Goal: Task Accomplishment & Management: Manage account settings

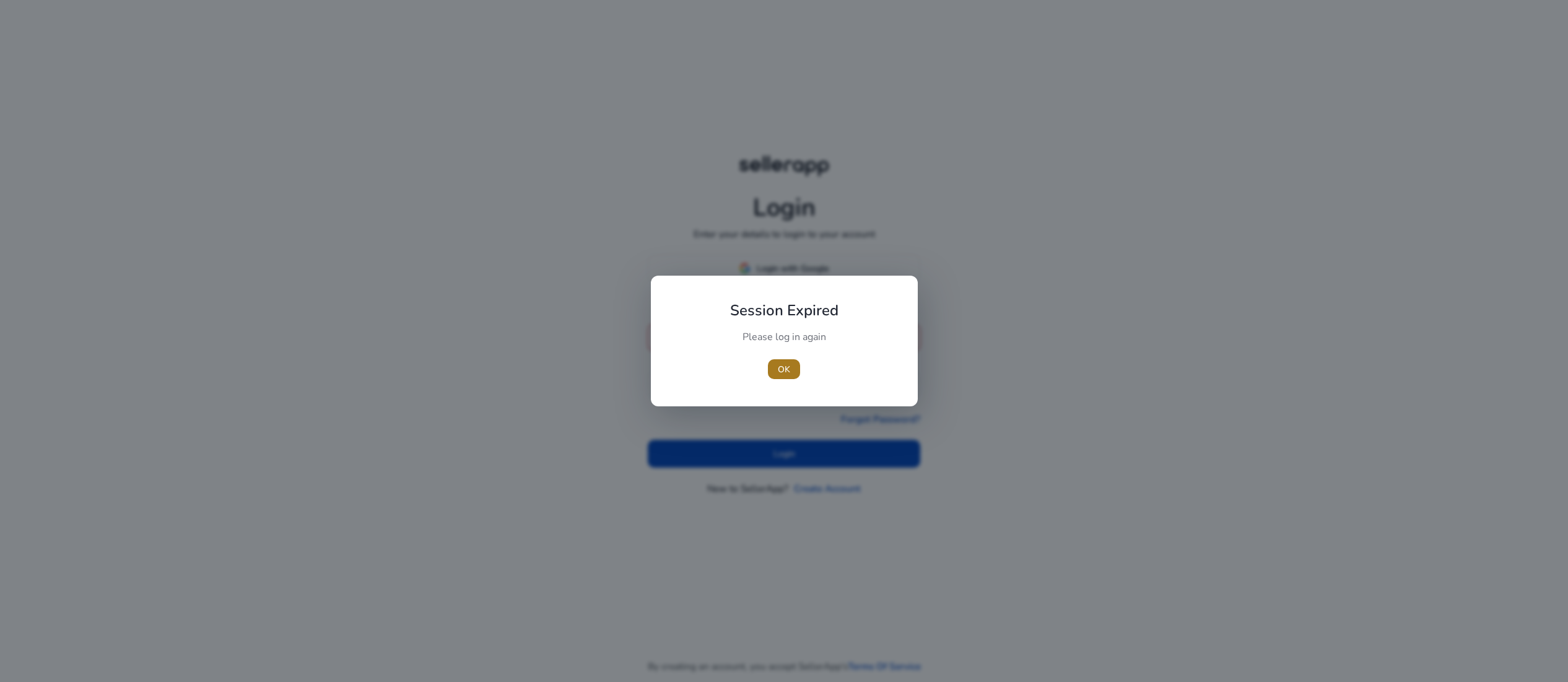
click at [785, 368] on span "OK" at bounding box center [784, 369] width 12 height 13
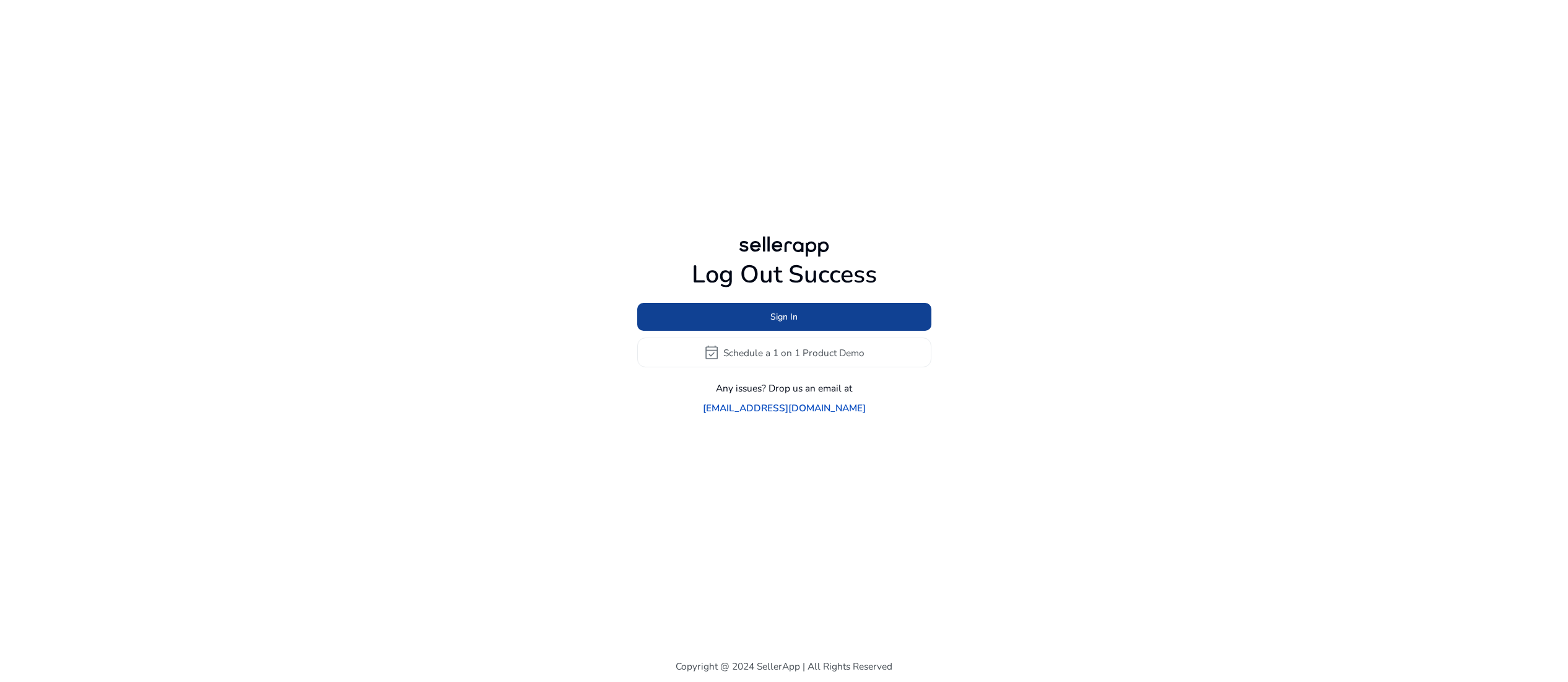
click at [785, 313] on span "Sign In" at bounding box center [784, 316] width 27 height 13
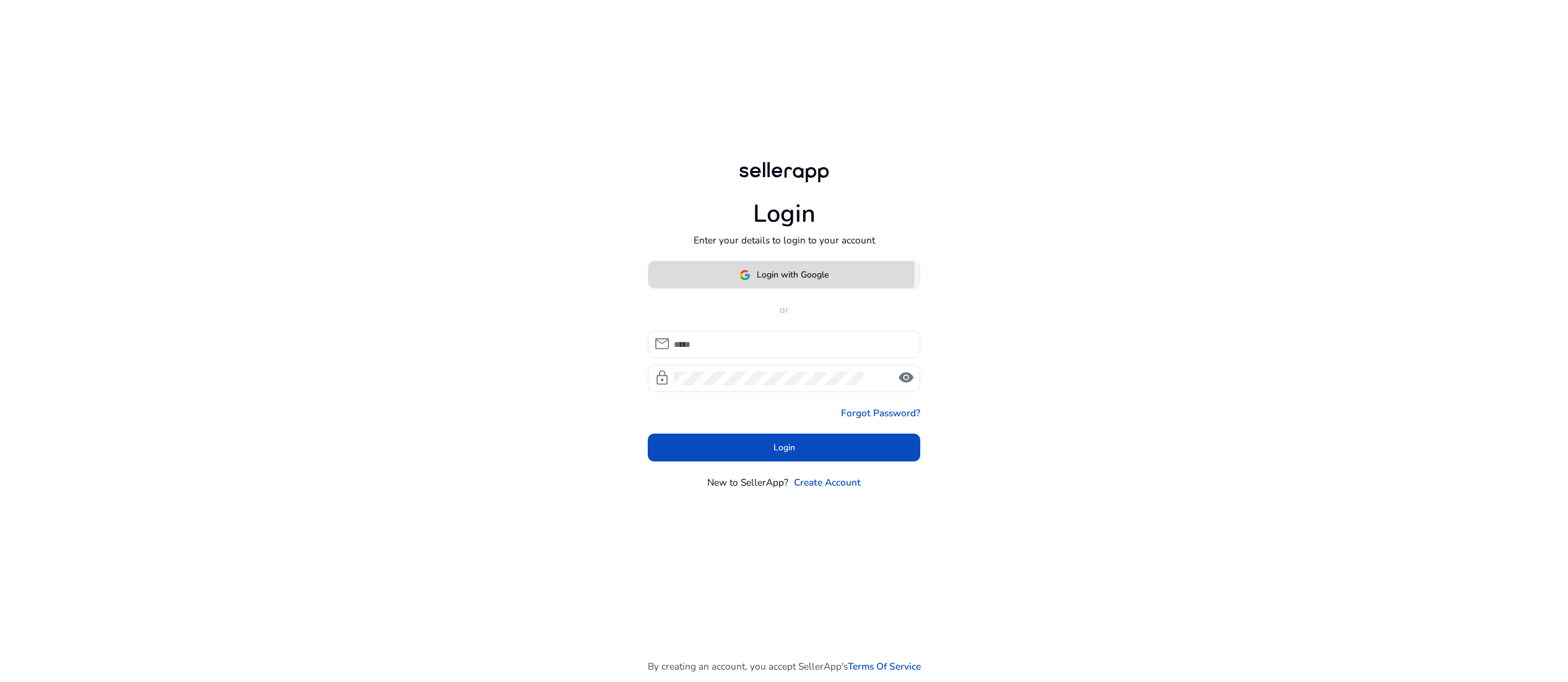
click at [786, 278] on span "Login with Google" at bounding box center [792, 275] width 72 height 13
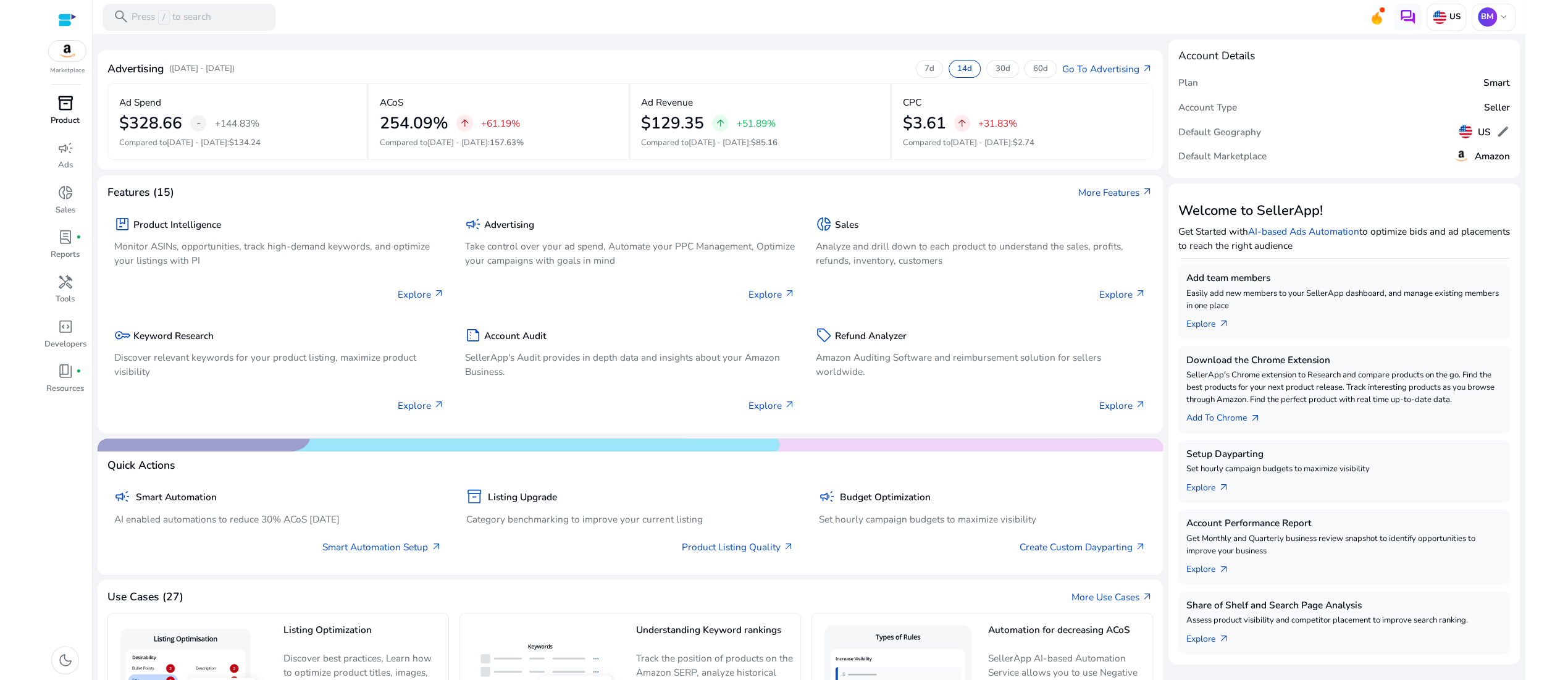
click at [59, 111] on span "inventory_2" at bounding box center [65, 103] width 16 height 16
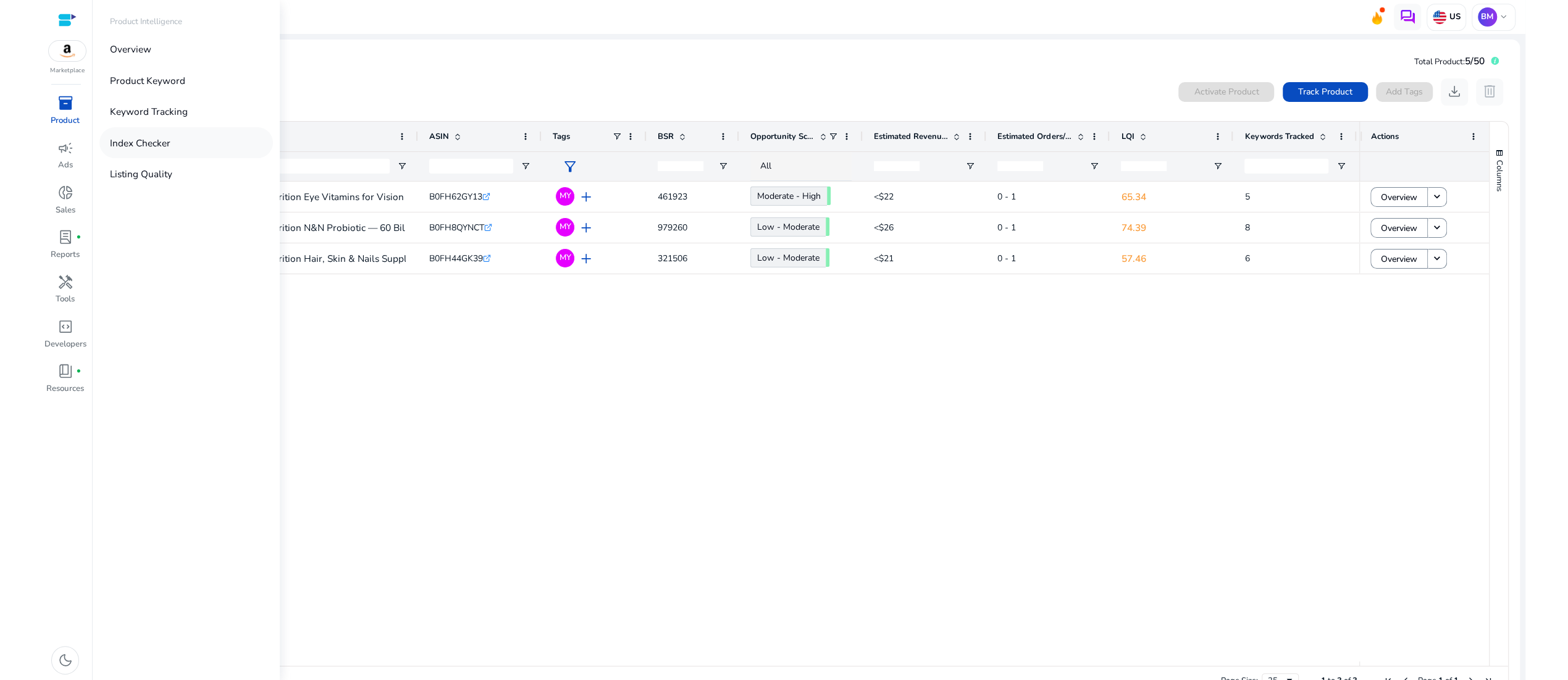
click at [170, 150] on p "Index Checker" at bounding box center [140, 142] width 60 height 14
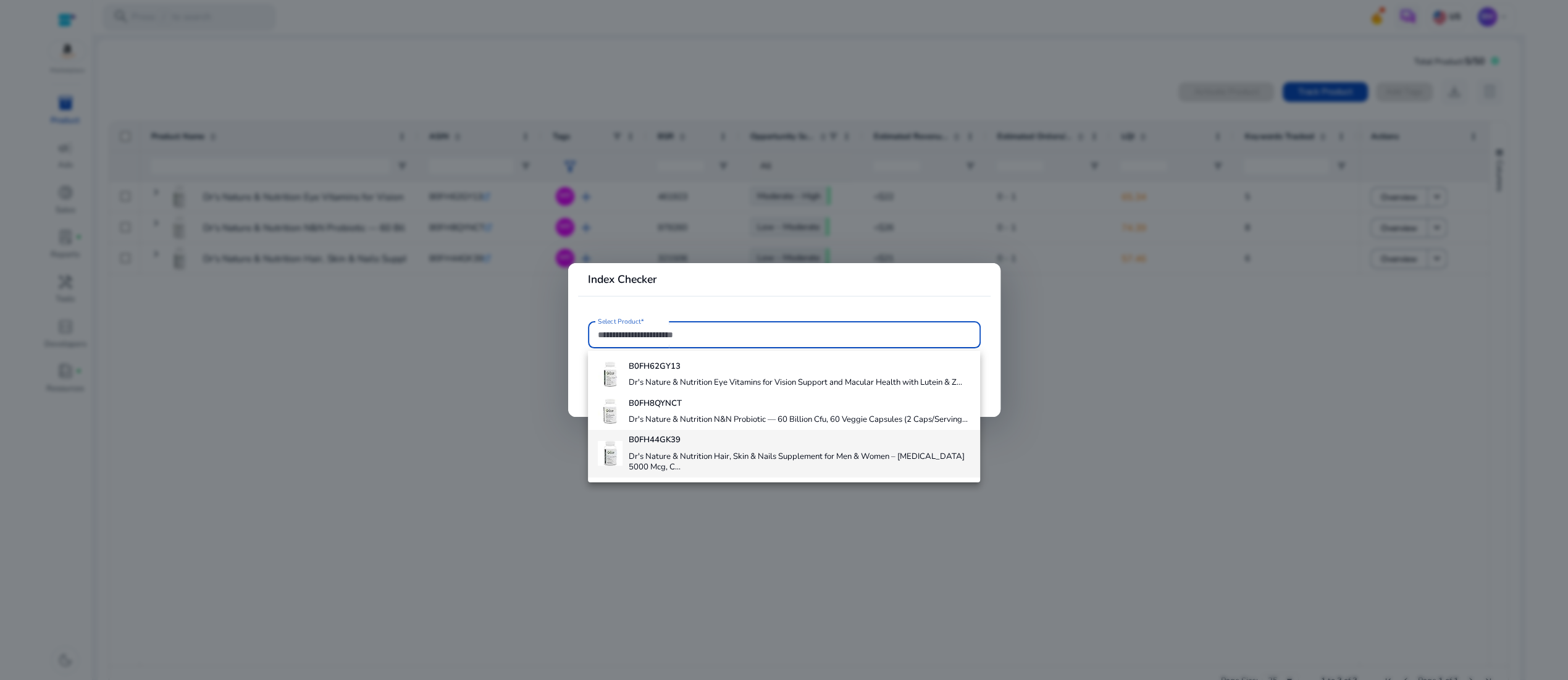
scroll to position [67, 0]
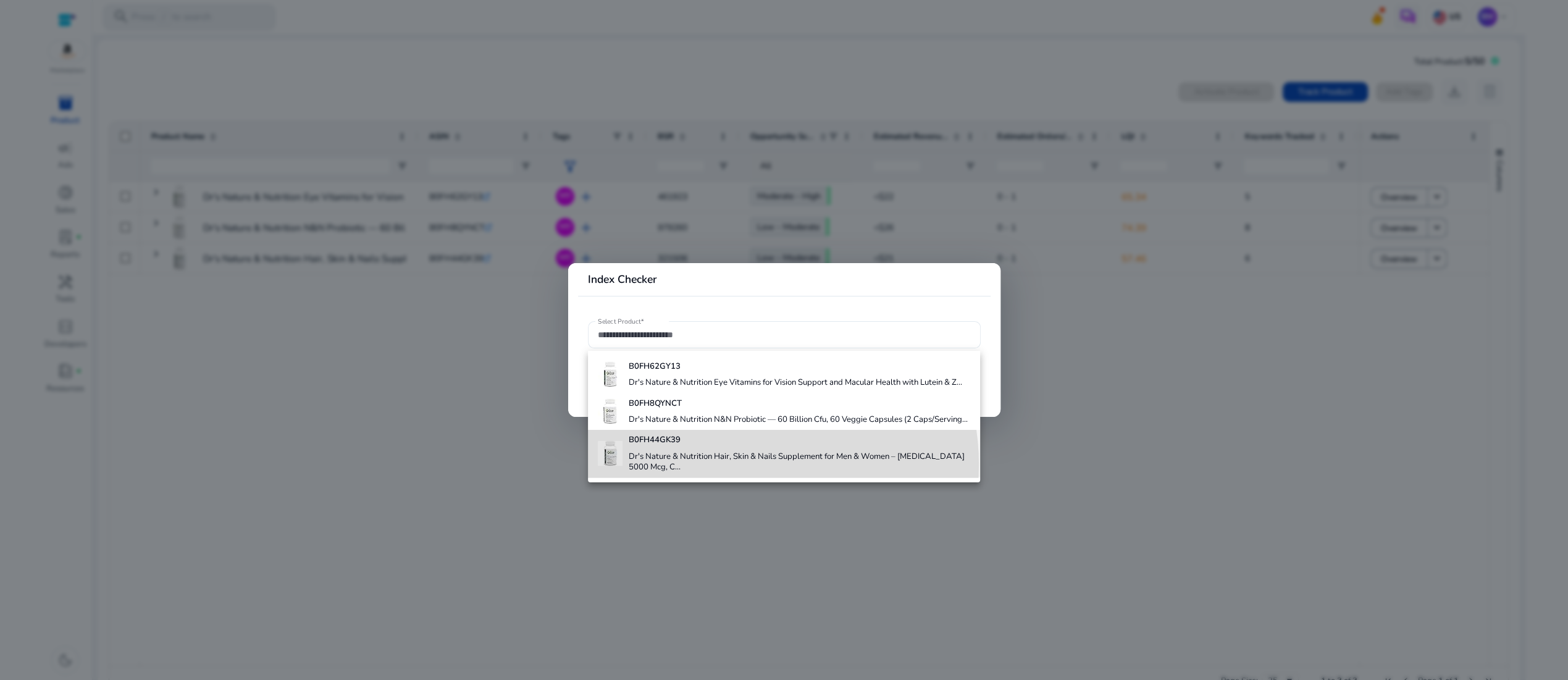
click at [737, 467] on h4 "Dr's Nature & Nutrition Hair, Skin & Nails Supplement for Men & Women – [MEDICA…" at bounding box center [799, 462] width 342 height 22
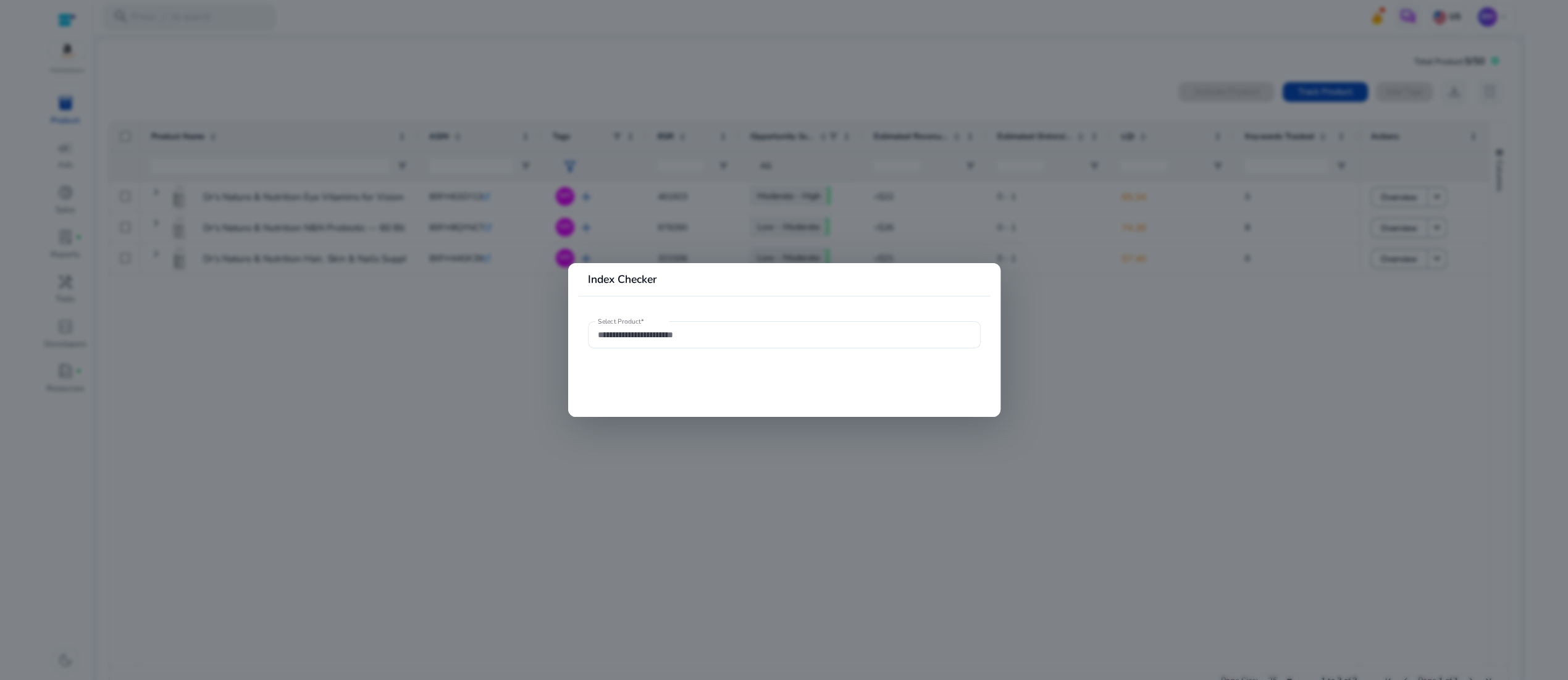
type input "**********"
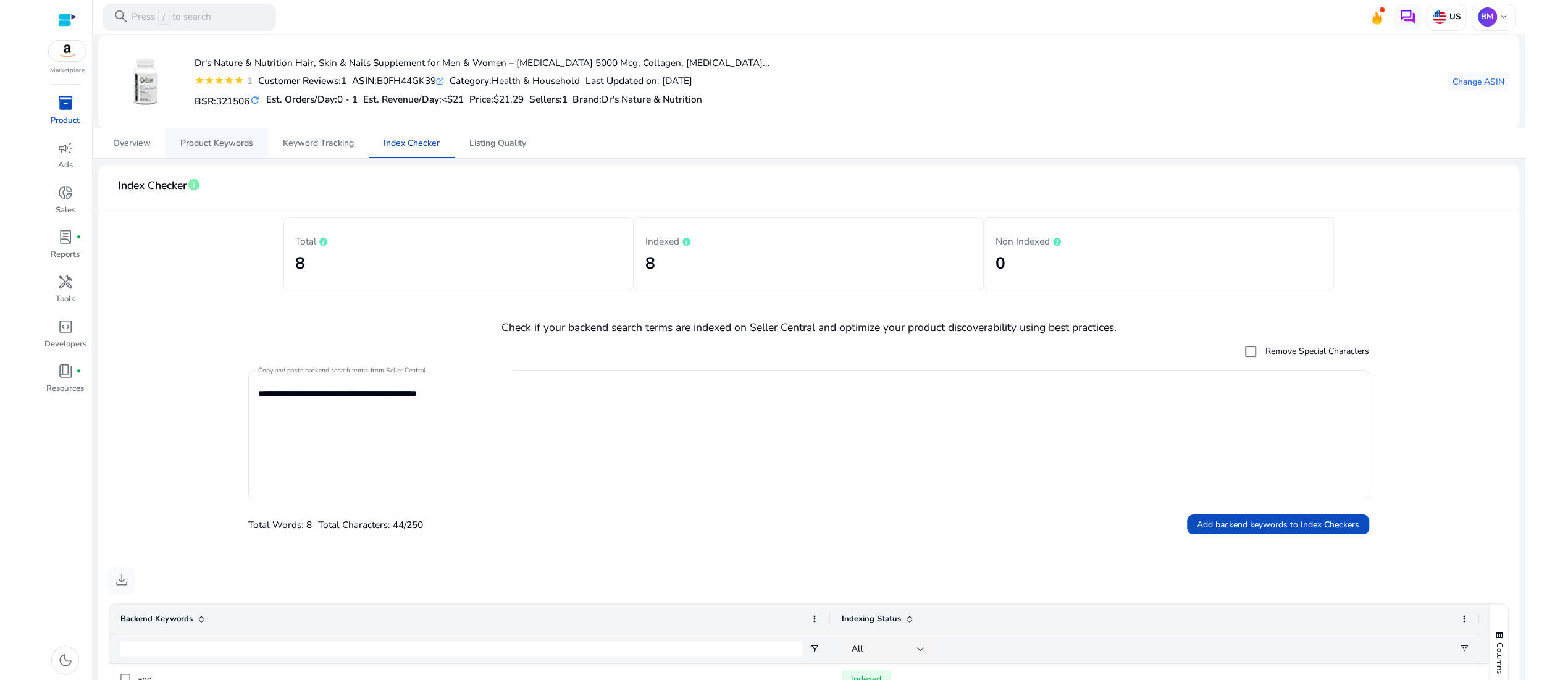
click at [200, 147] on span "Product Keywords" at bounding box center [217, 143] width 73 height 9
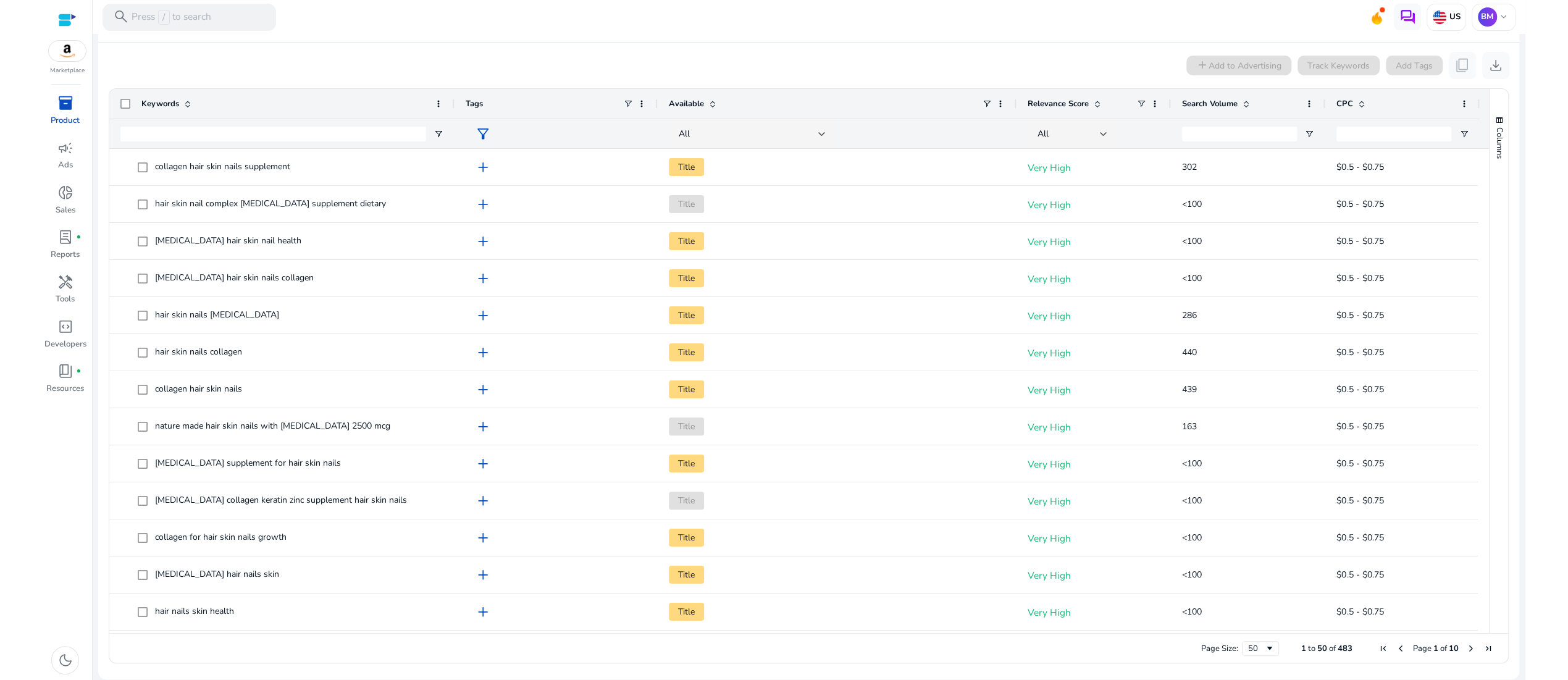
scroll to position [12, 0]
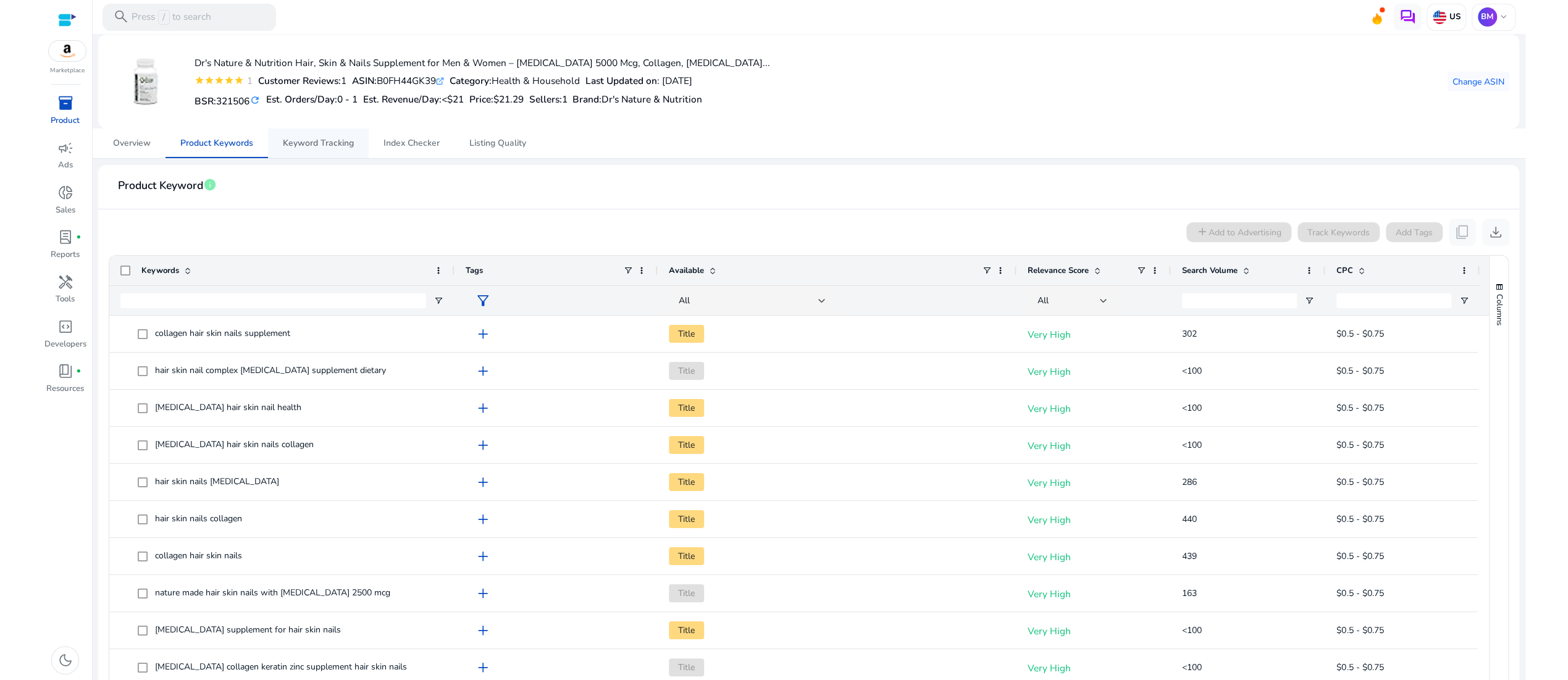
click at [326, 147] on span "Keyword Tracking" at bounding box center [319, 143] width 71 height 9
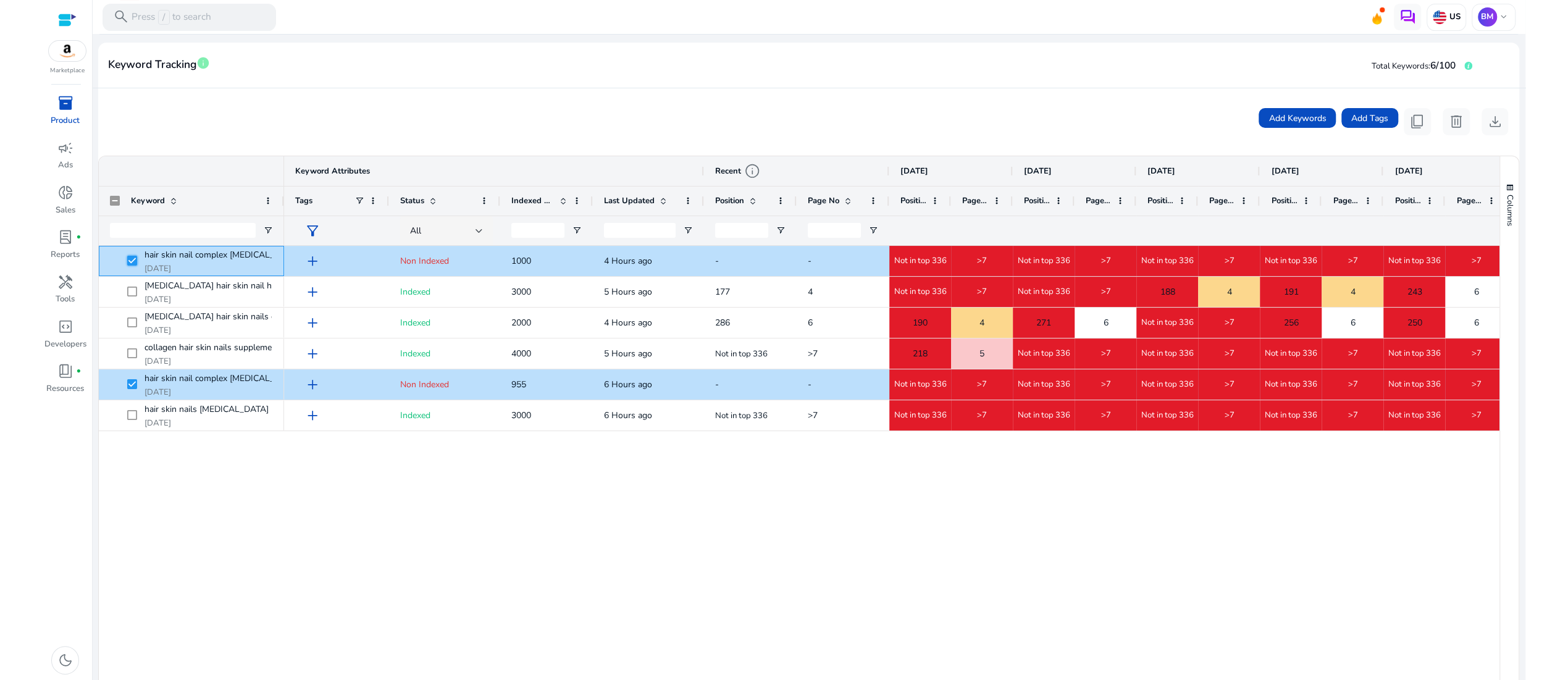
scroll to position [85, 0]
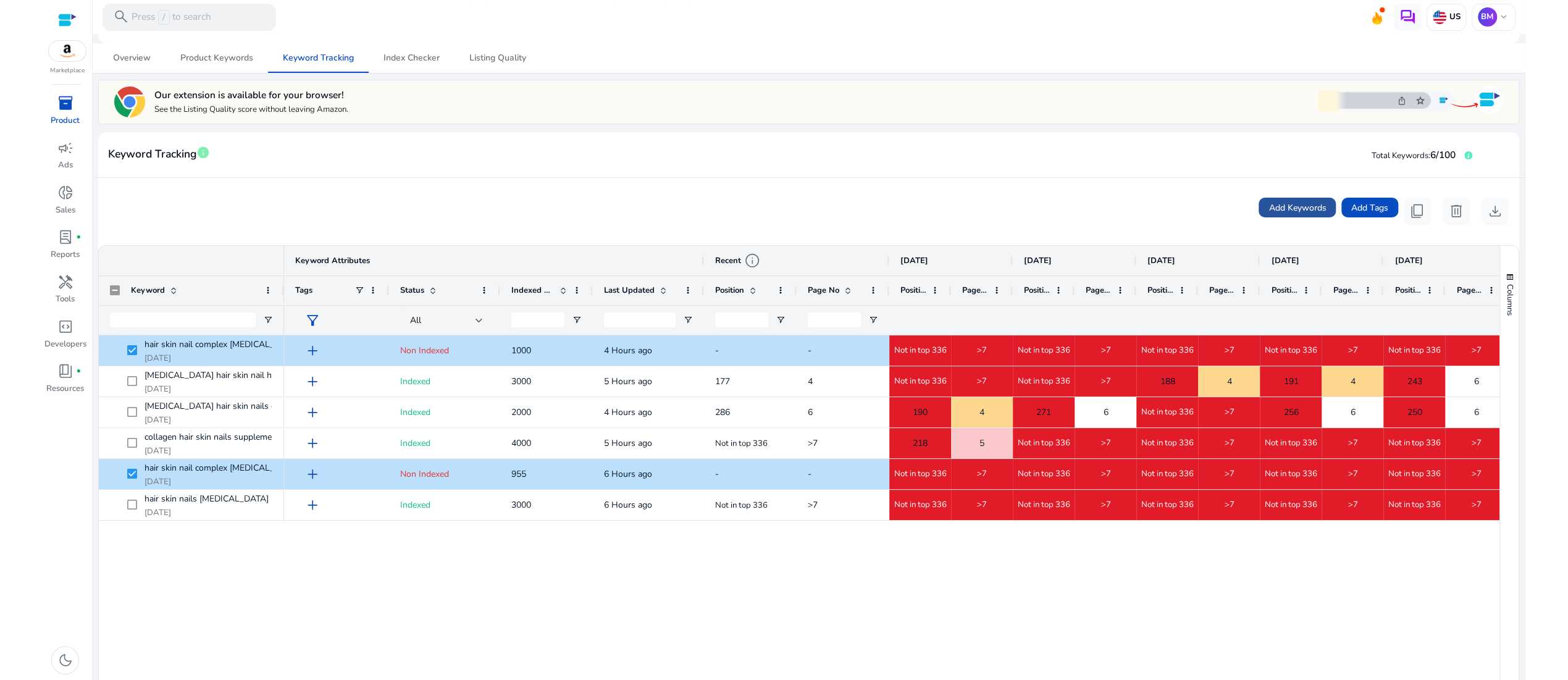
click at [1269, 214] on span "Add Keywords" at bounding box center [1297, 208] width 57 height 13
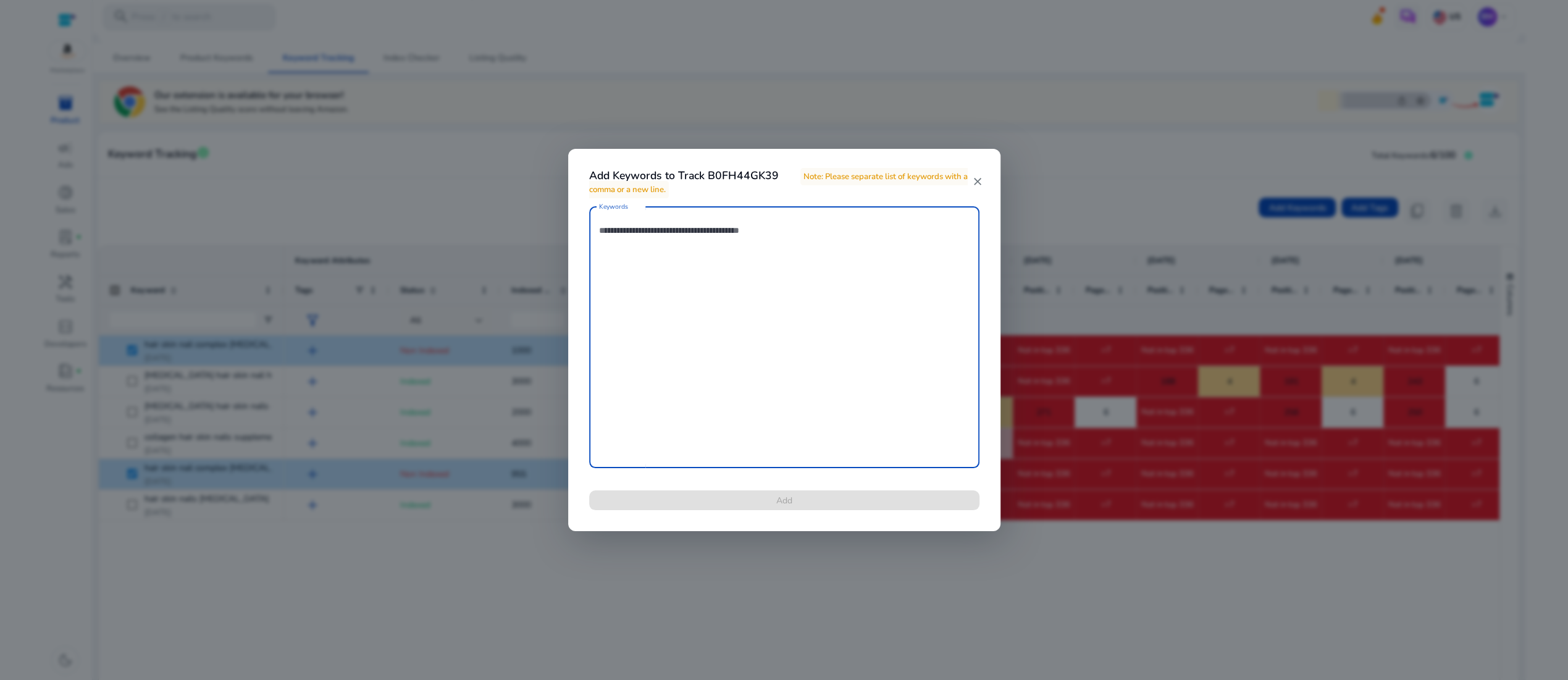
click at [623, 261] on textarea "Keywords" at bounding box center [785, 337] width 371 height 249
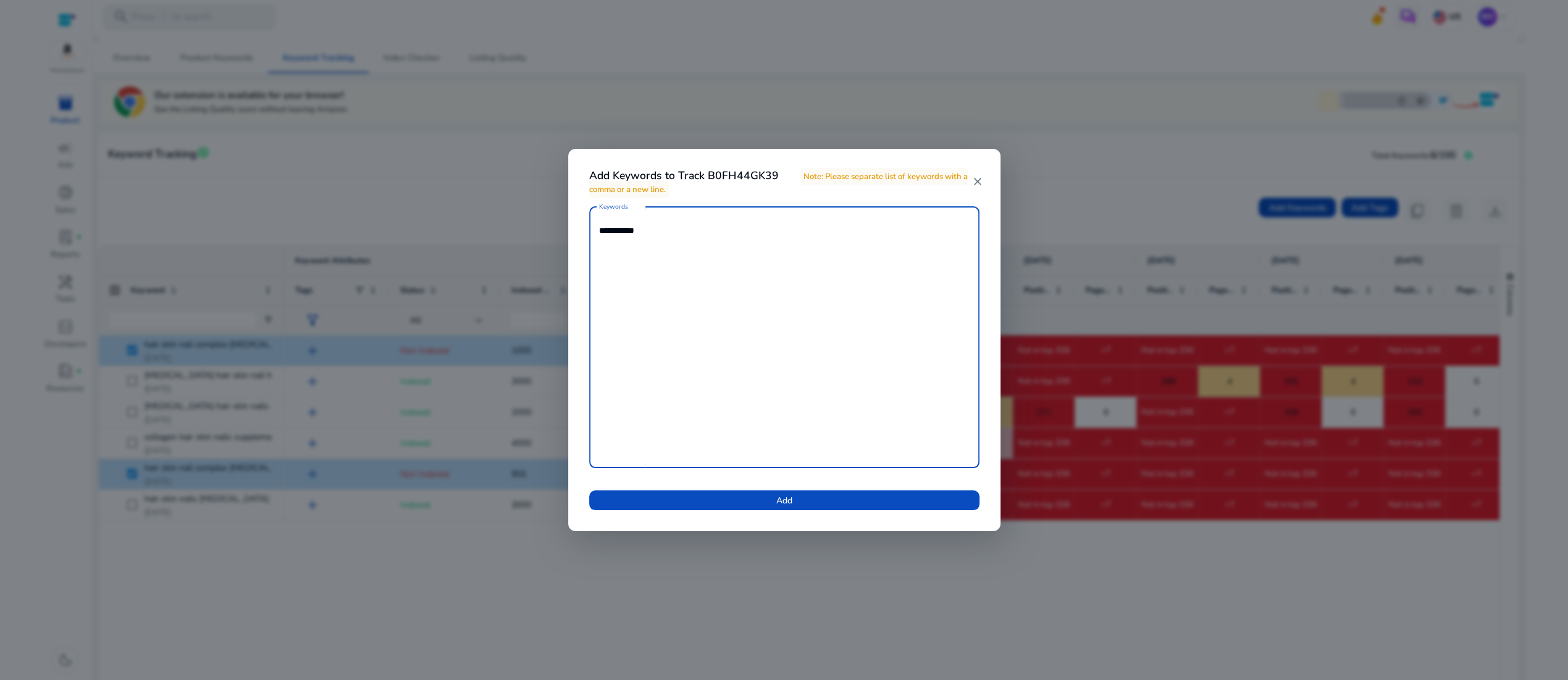
type textarea "**********"
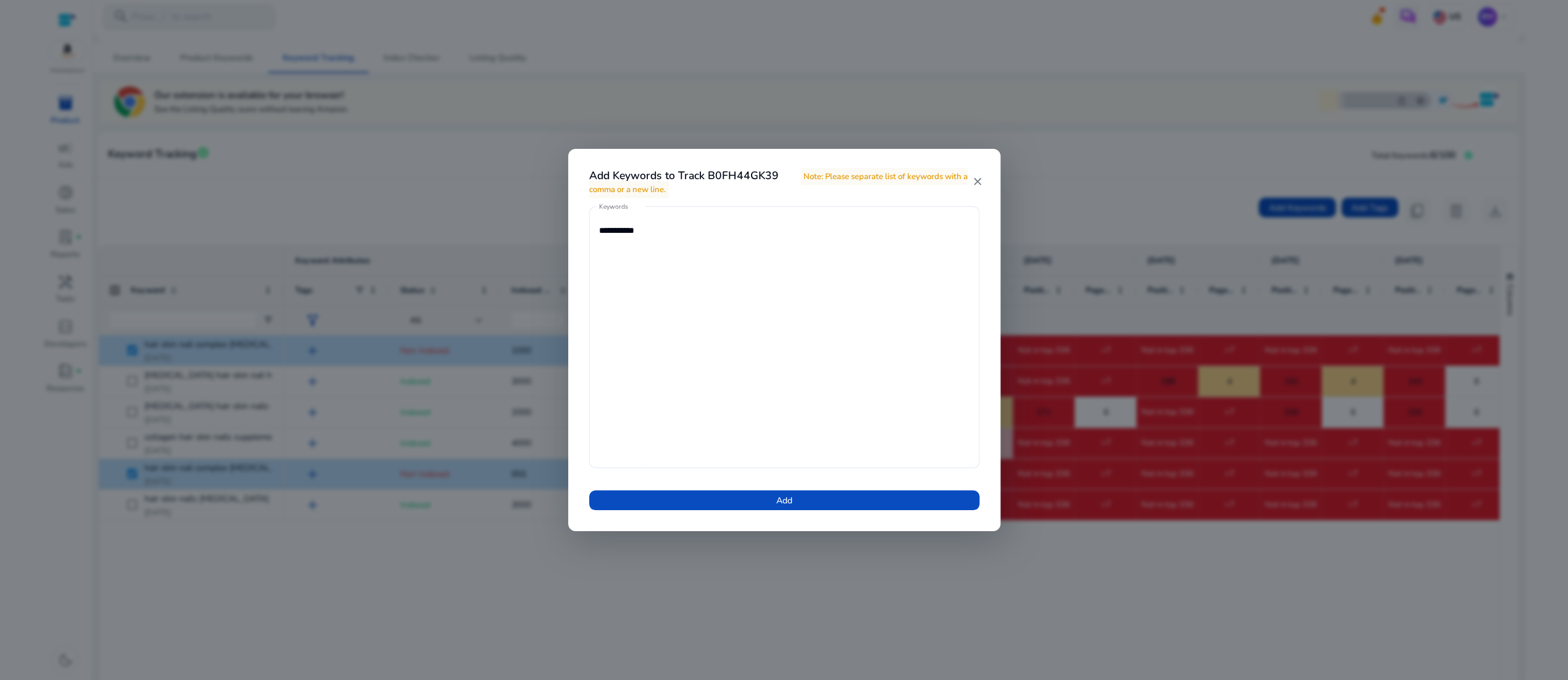
click at [976, 179] on mat-icon "close" at bounding box center [977, 182] width 11 height 12
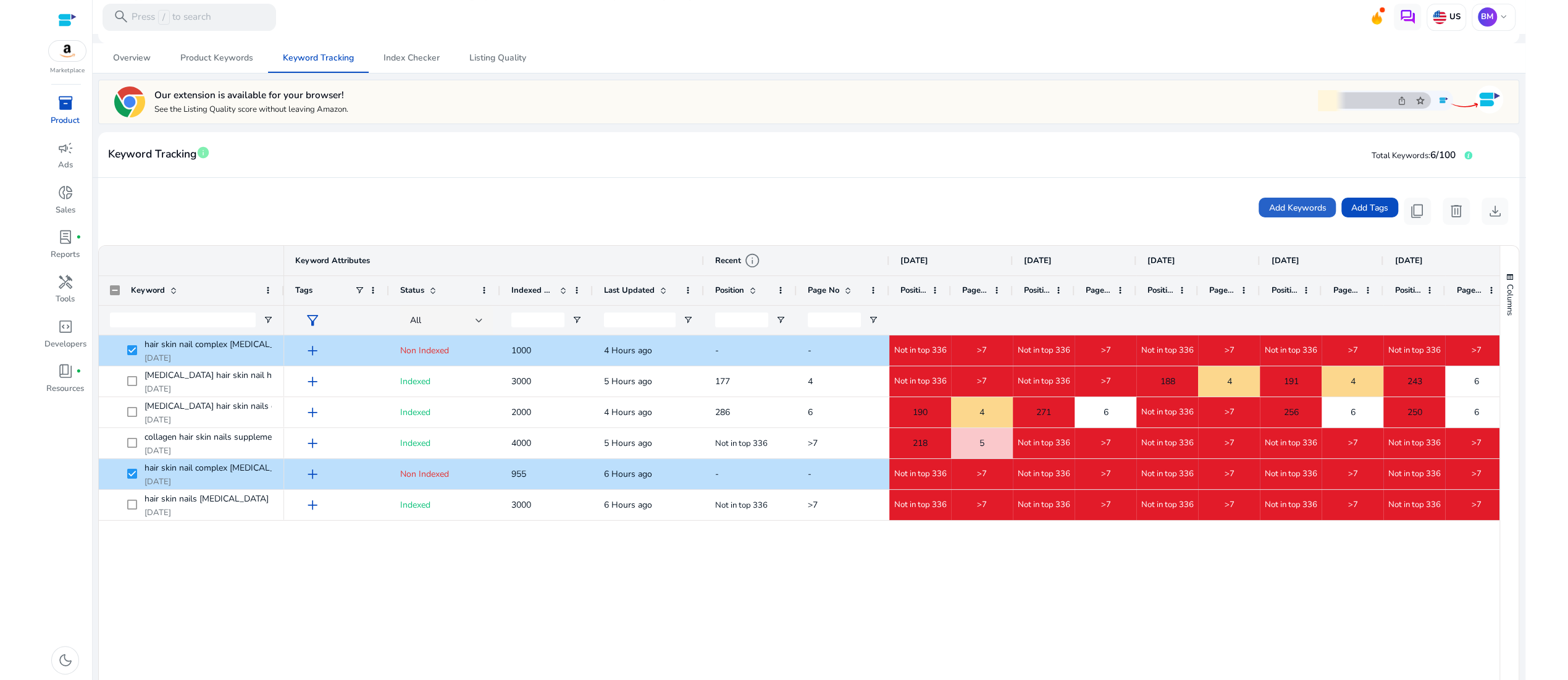
click at [897, 178] on mat-card-header "Keyword Tracking info Total Keywords: 6/100" at bounding box center [808, 161] width 1421 height 35
click at [1409, 219] on span "content_copy" at bounding box center [1417, 212] width 16 height 16
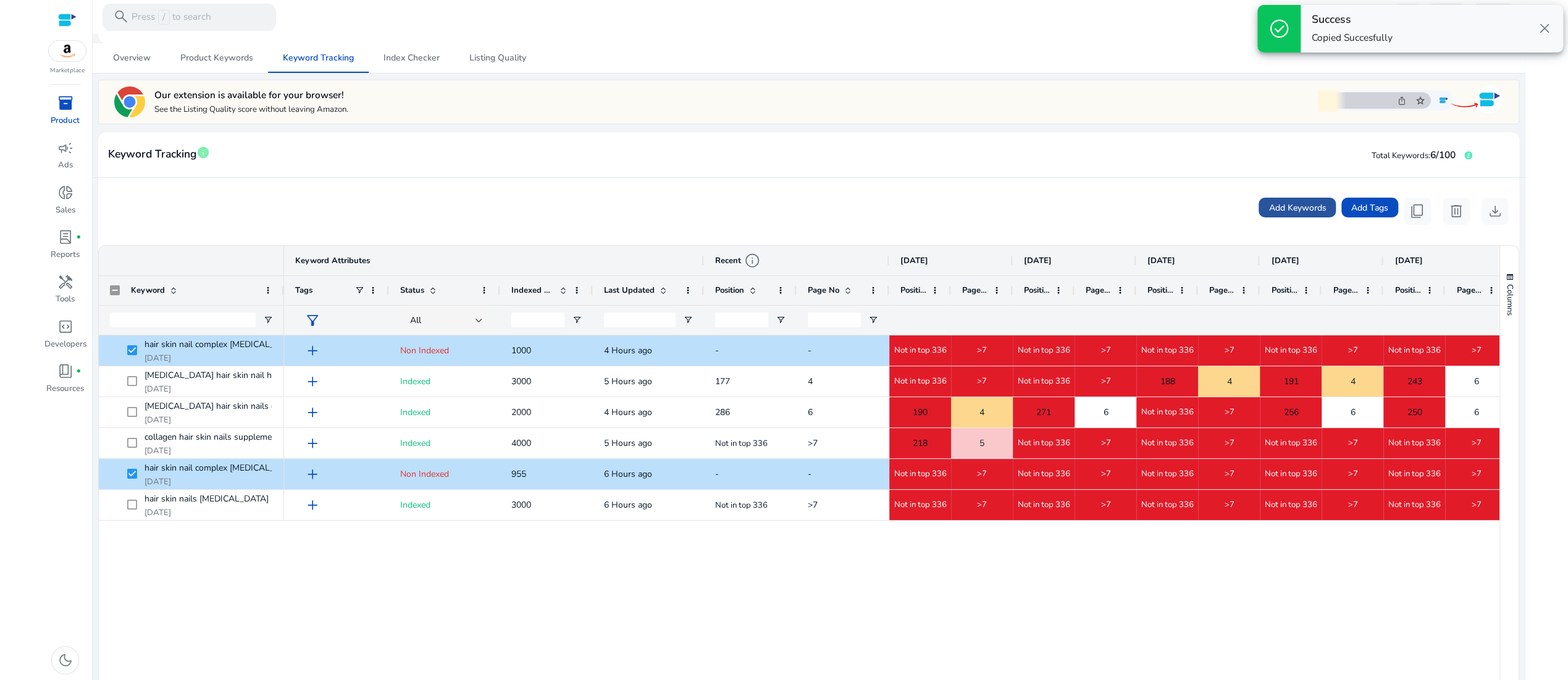
click at [1269, 214] on span "Add Keywords" at bounding box center [1297, 208] width 57 height 13
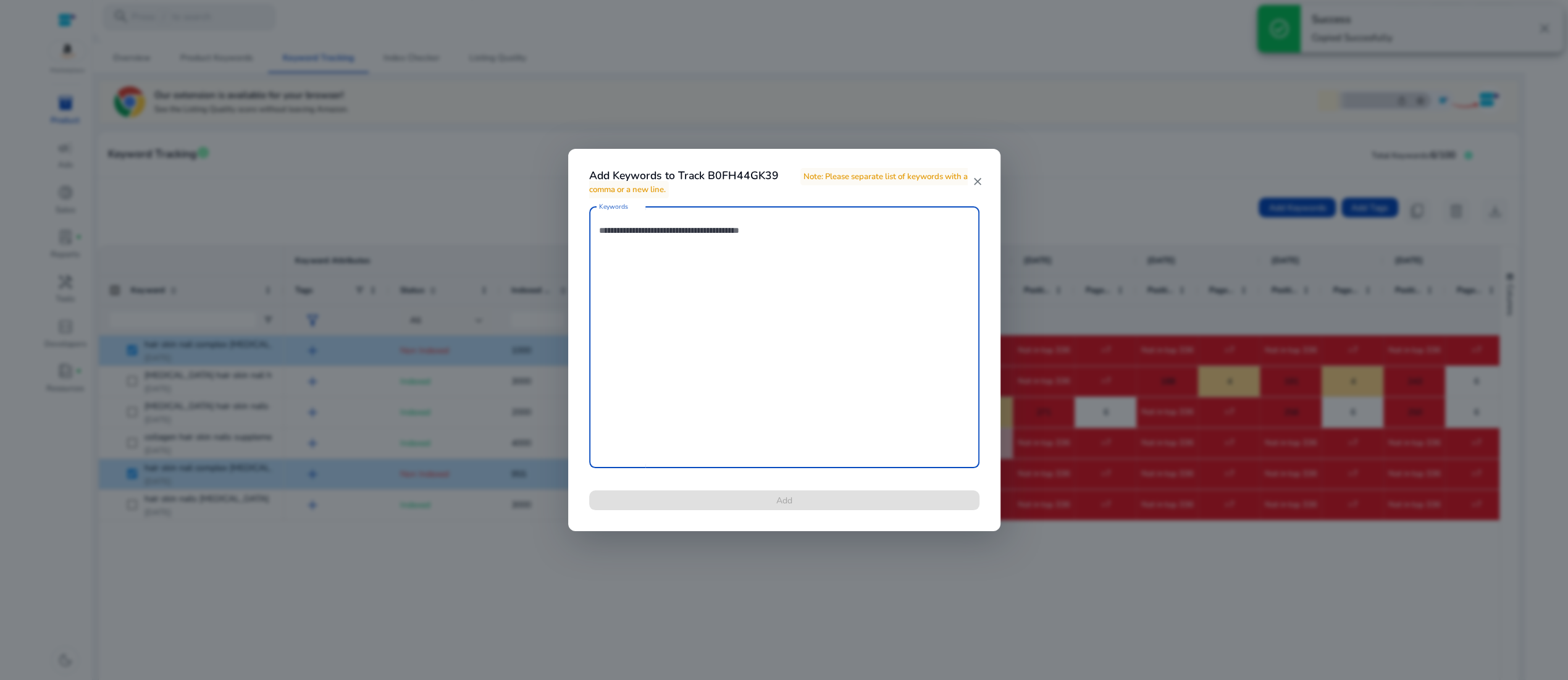
click at [666, 268] on textarea "Keywords" at bounding box center [785, 337] width 371 height 249
paste textarea "**********"
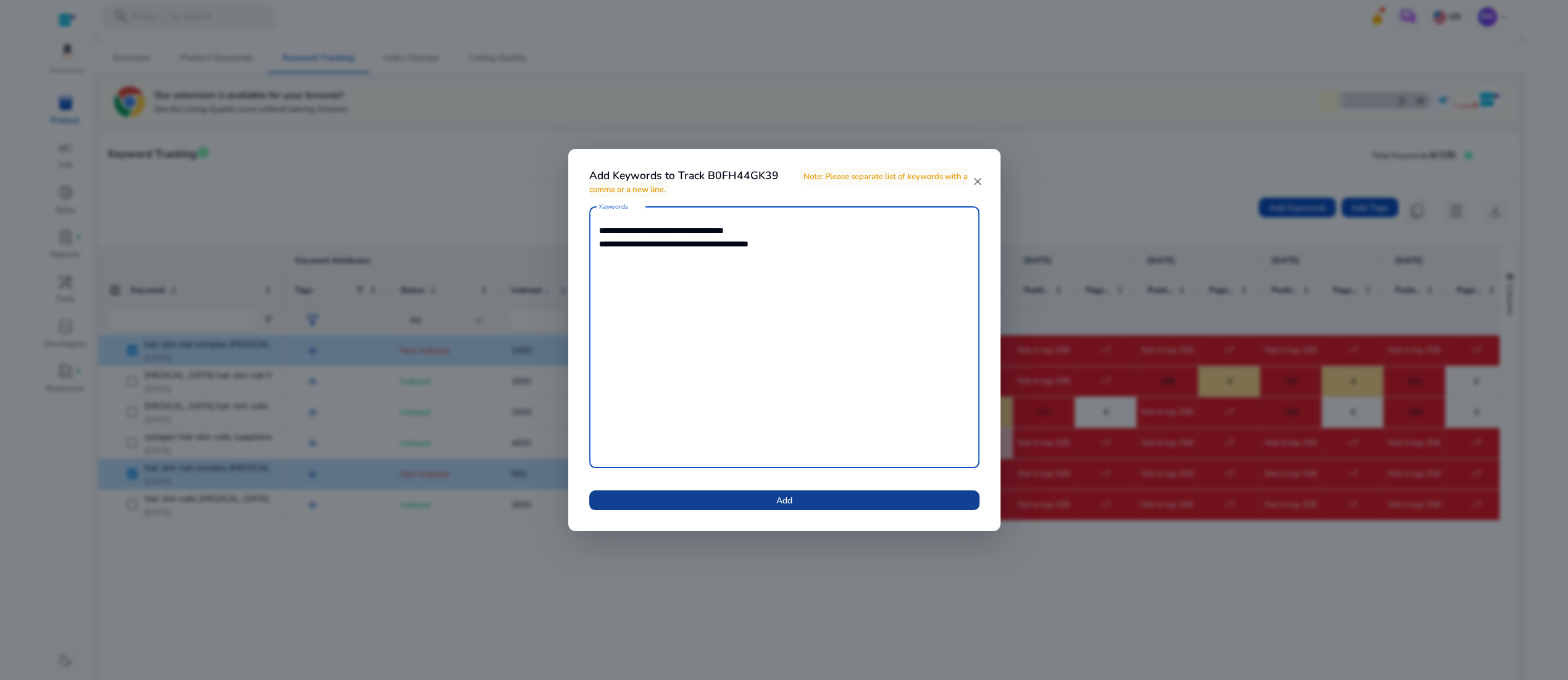
type textarea "**********"
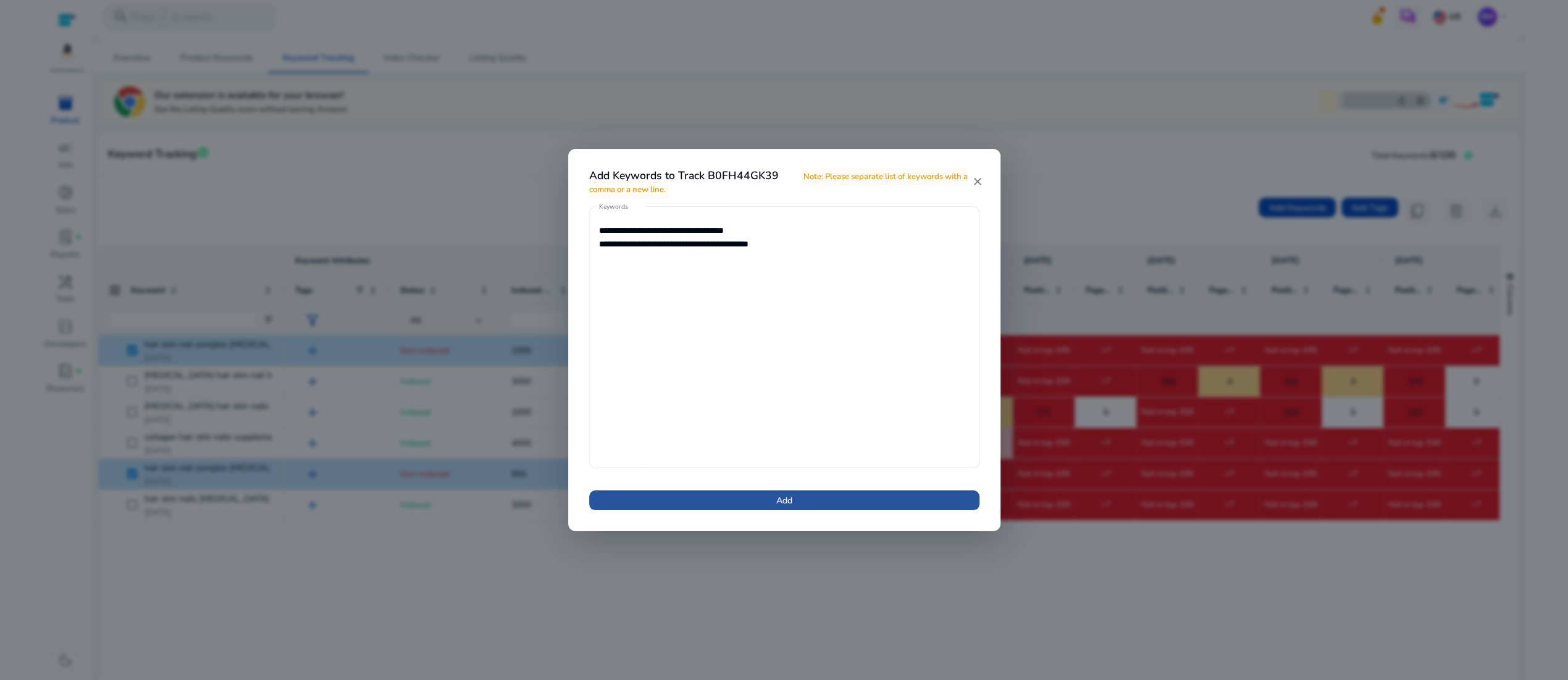
click at [786, 507] on span "Add" at bounding box center [785, 500] width 16 height 13
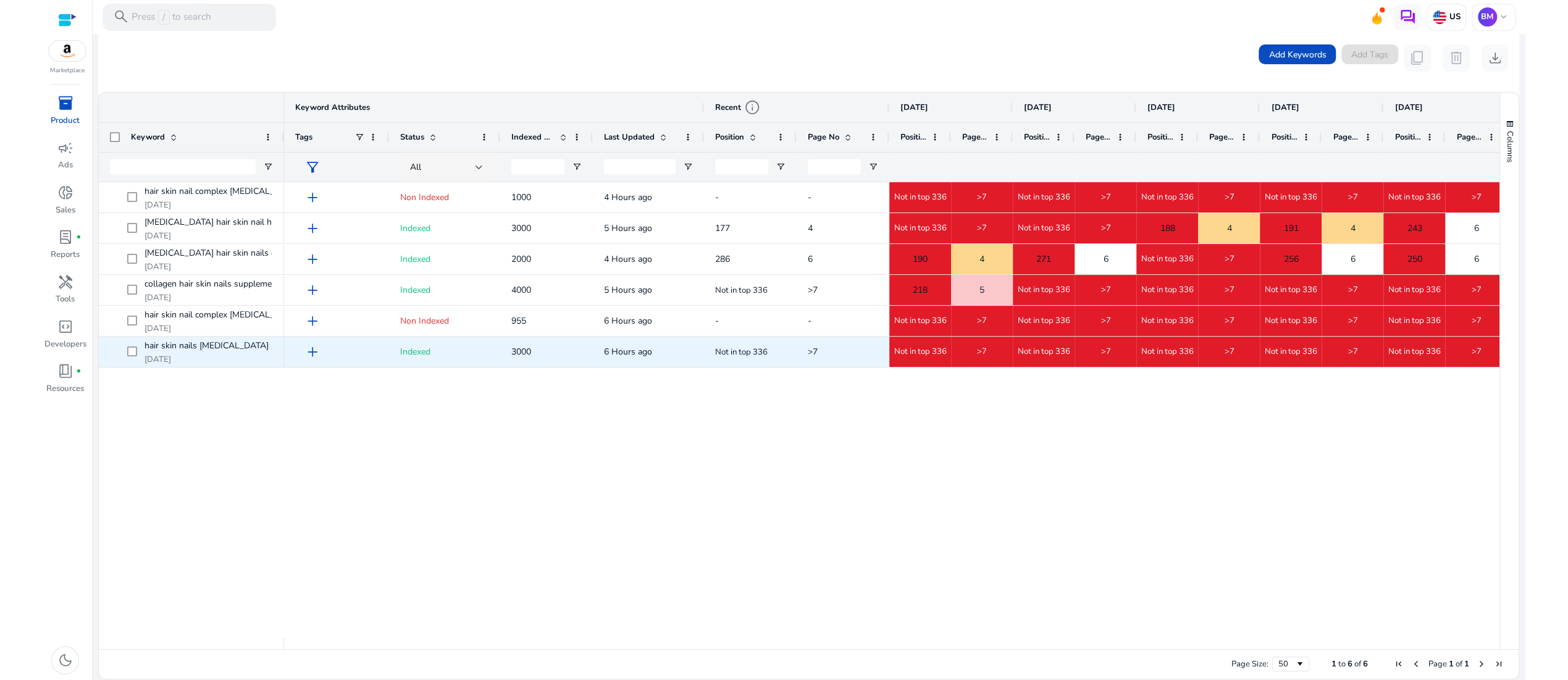
scroll to position [312, 0]
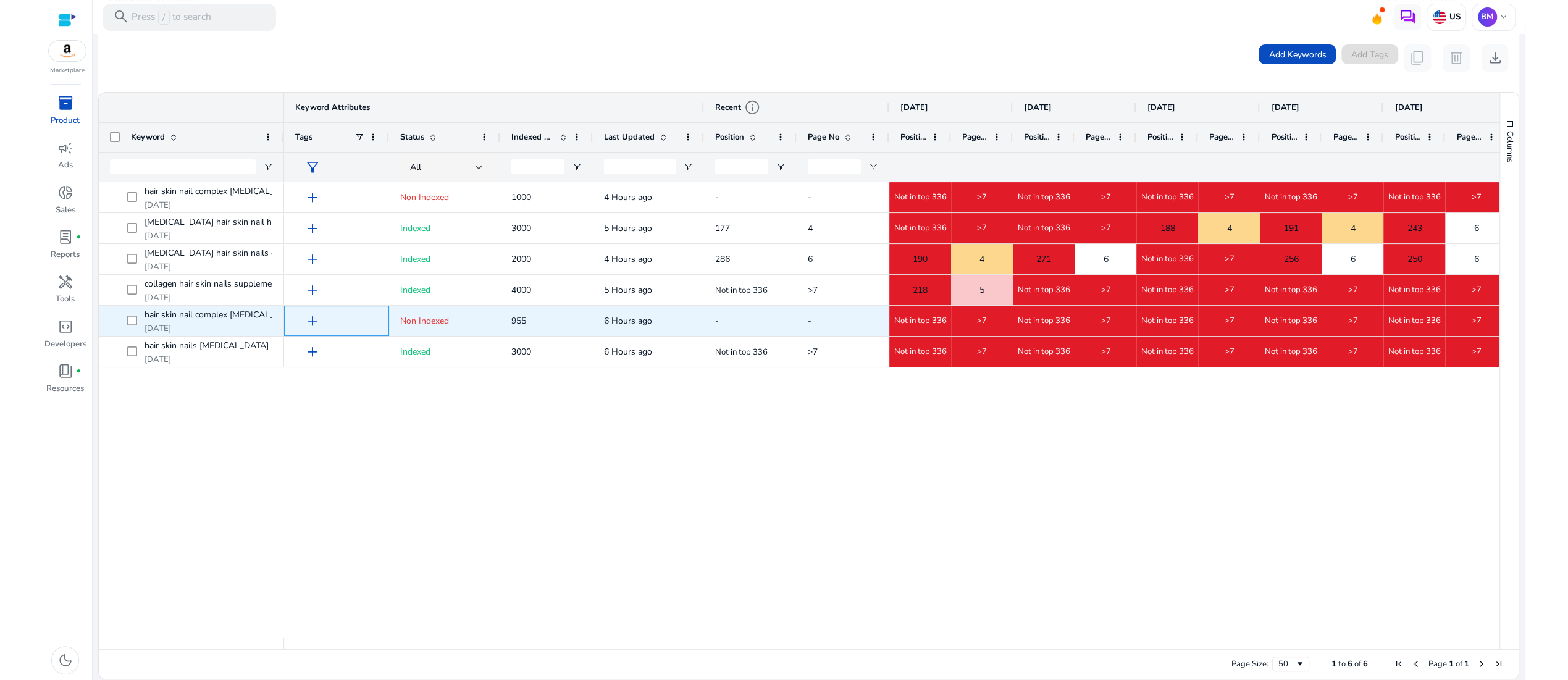
click at [318, 319] on span "add" at bounding box center [312, 321] width 16 height 16
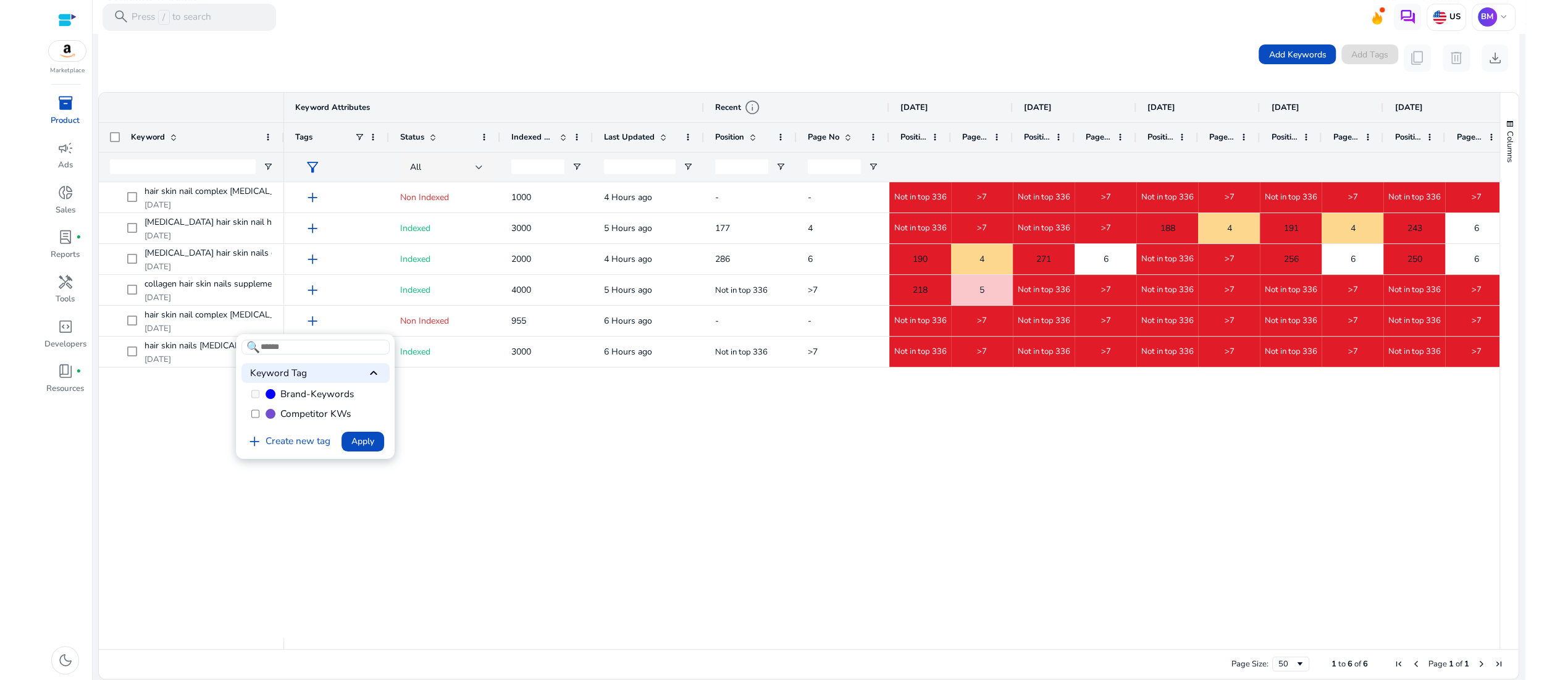
click at [618, 499] on div at bounding box center [784, 340] width 1568 height 680
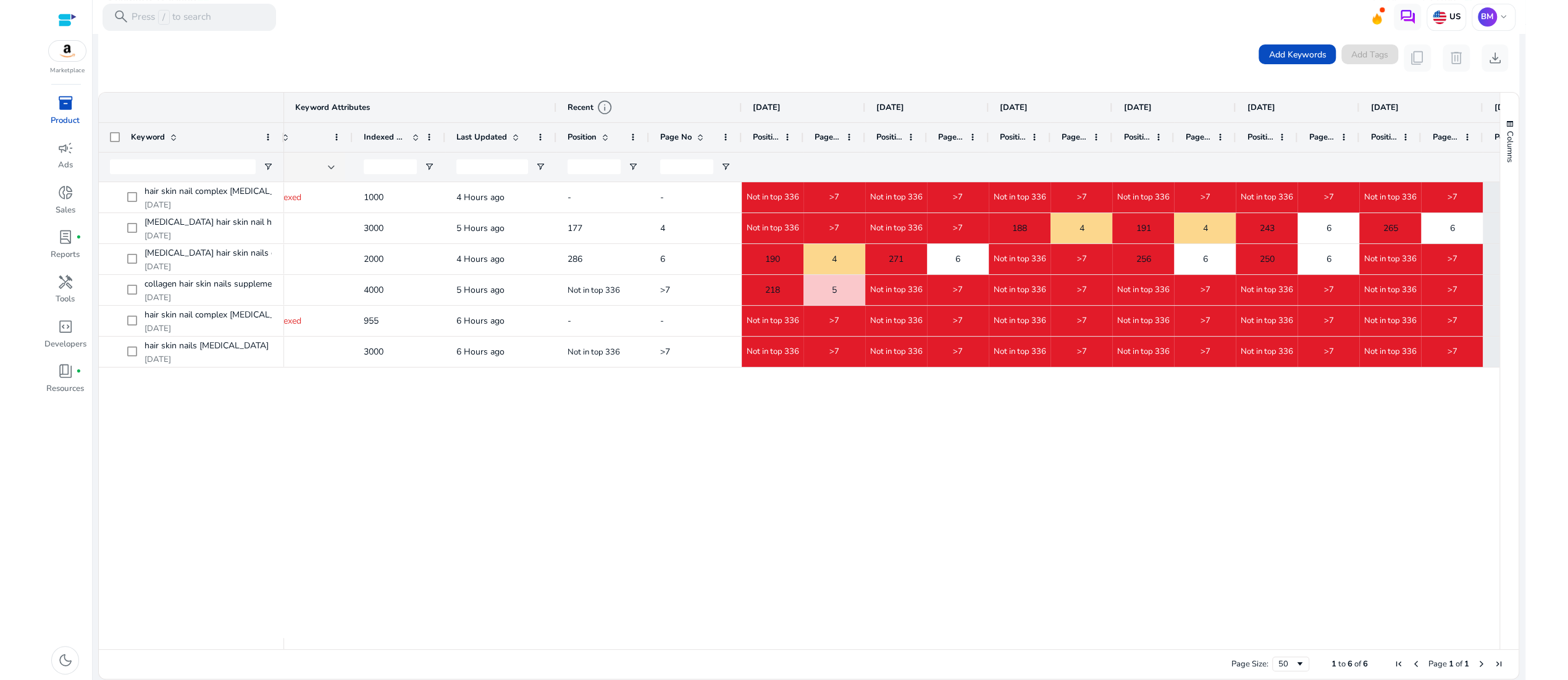
scroll to position [0, 365]
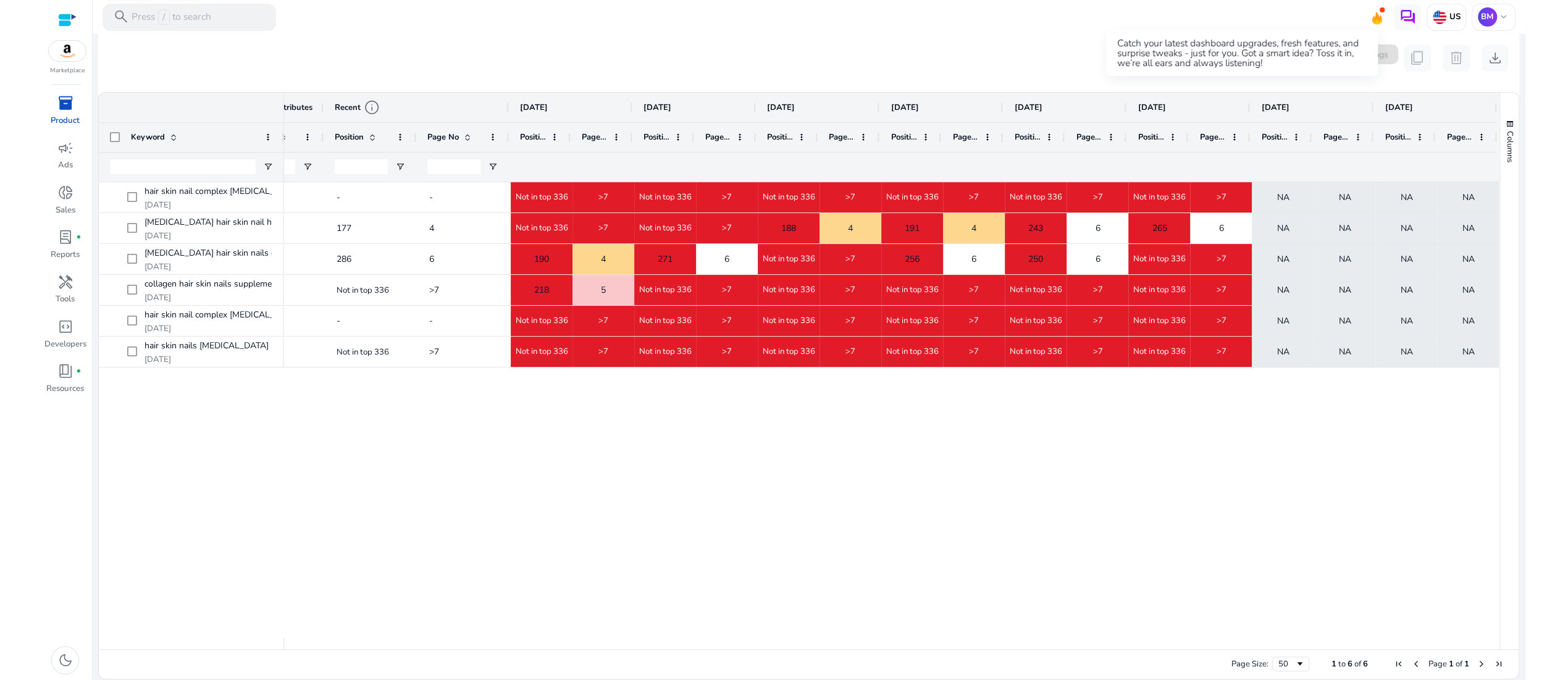
click at [1368, 16] on icon at bounding box center [1377, 16] width 19 height 17
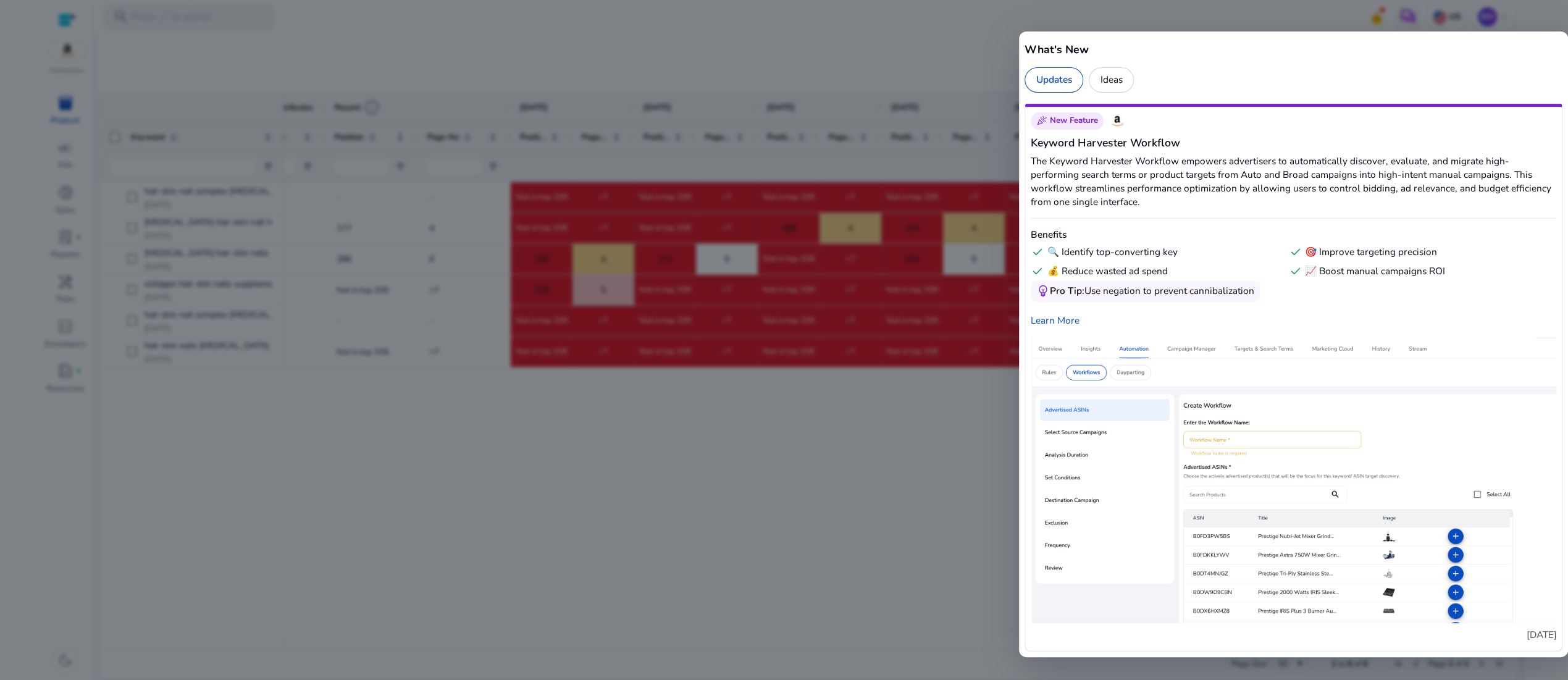
scroll to position [8220, 0]
click at [892, 483] on div at bounding box center [784, 340] width 1568 height 680
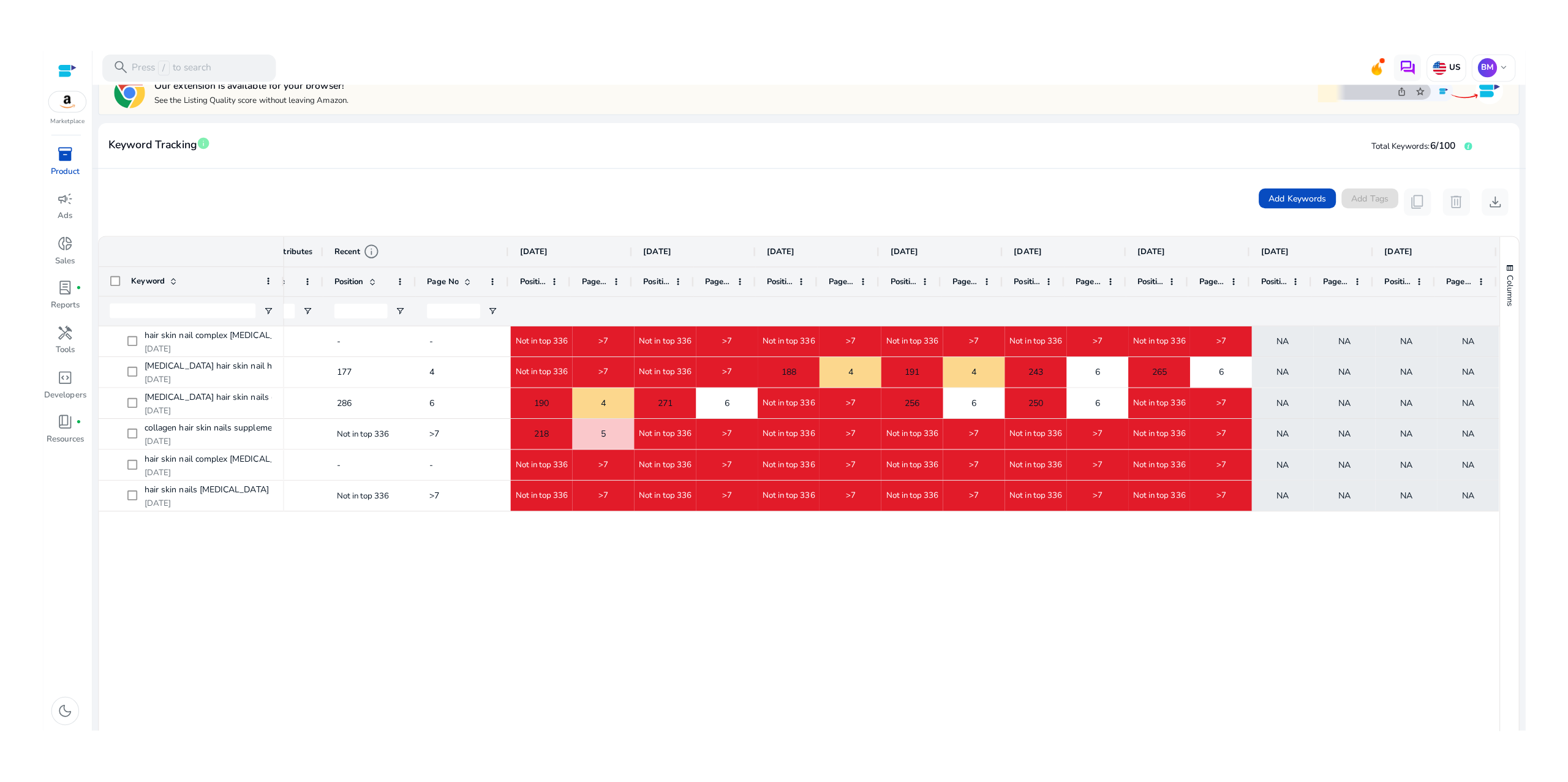
scroll to position [0, 0]
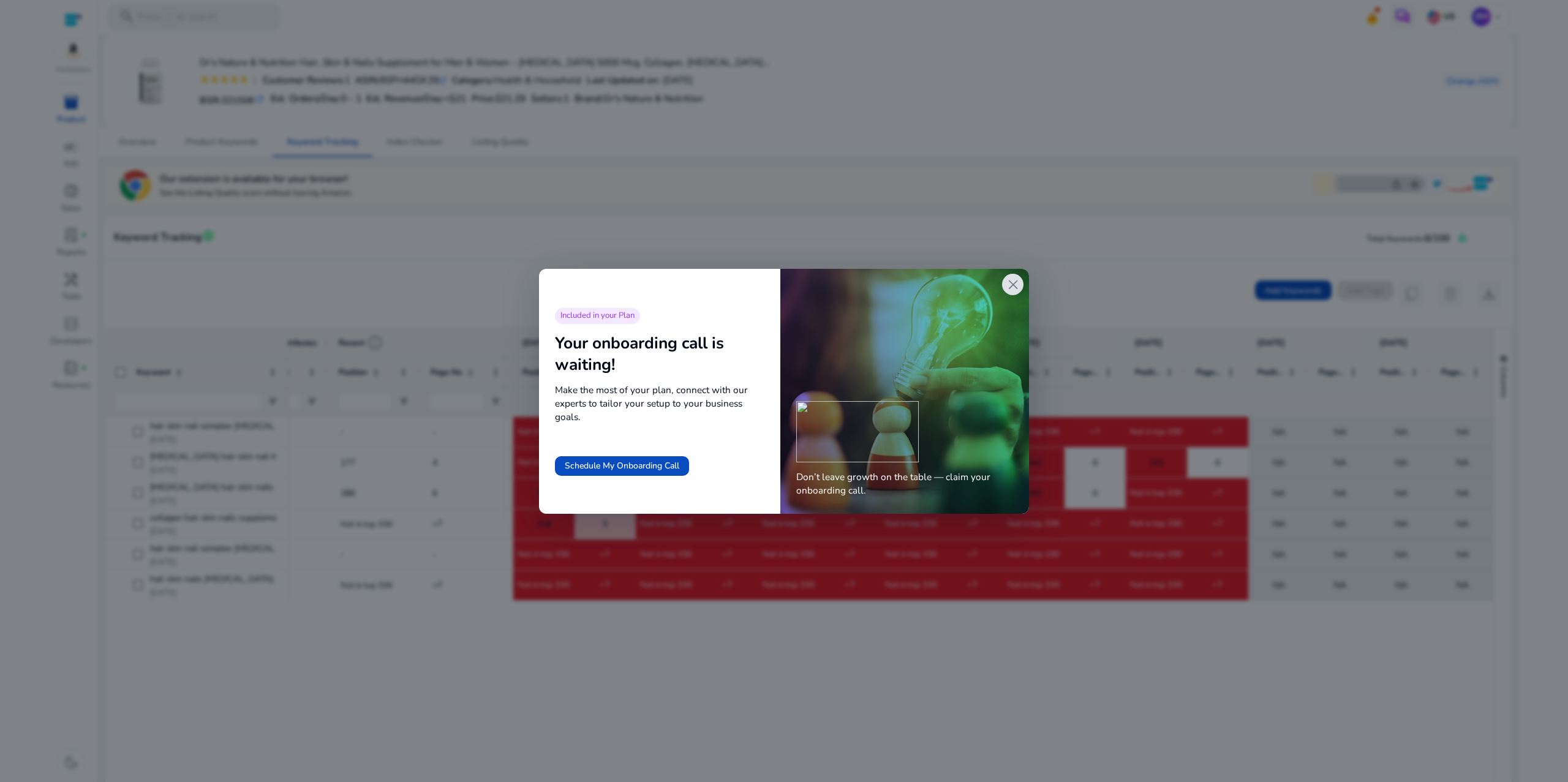
click at [1012, 291] on span "close" at bounding box center [1013, 285] width 16 height 16
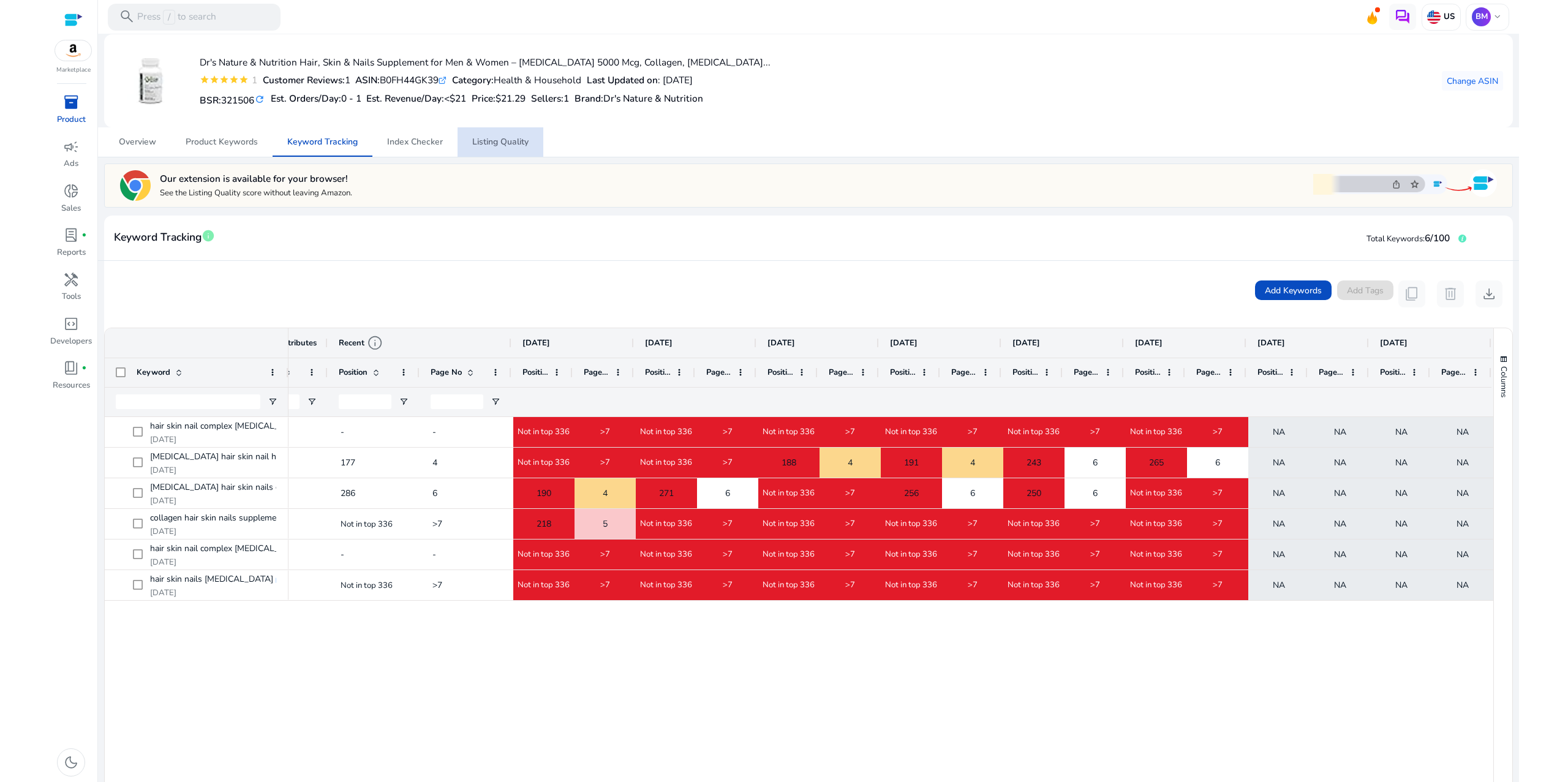
click at [520, 146] on span "Listing Quality" at bounding box center [500, 142] width 56 height 9
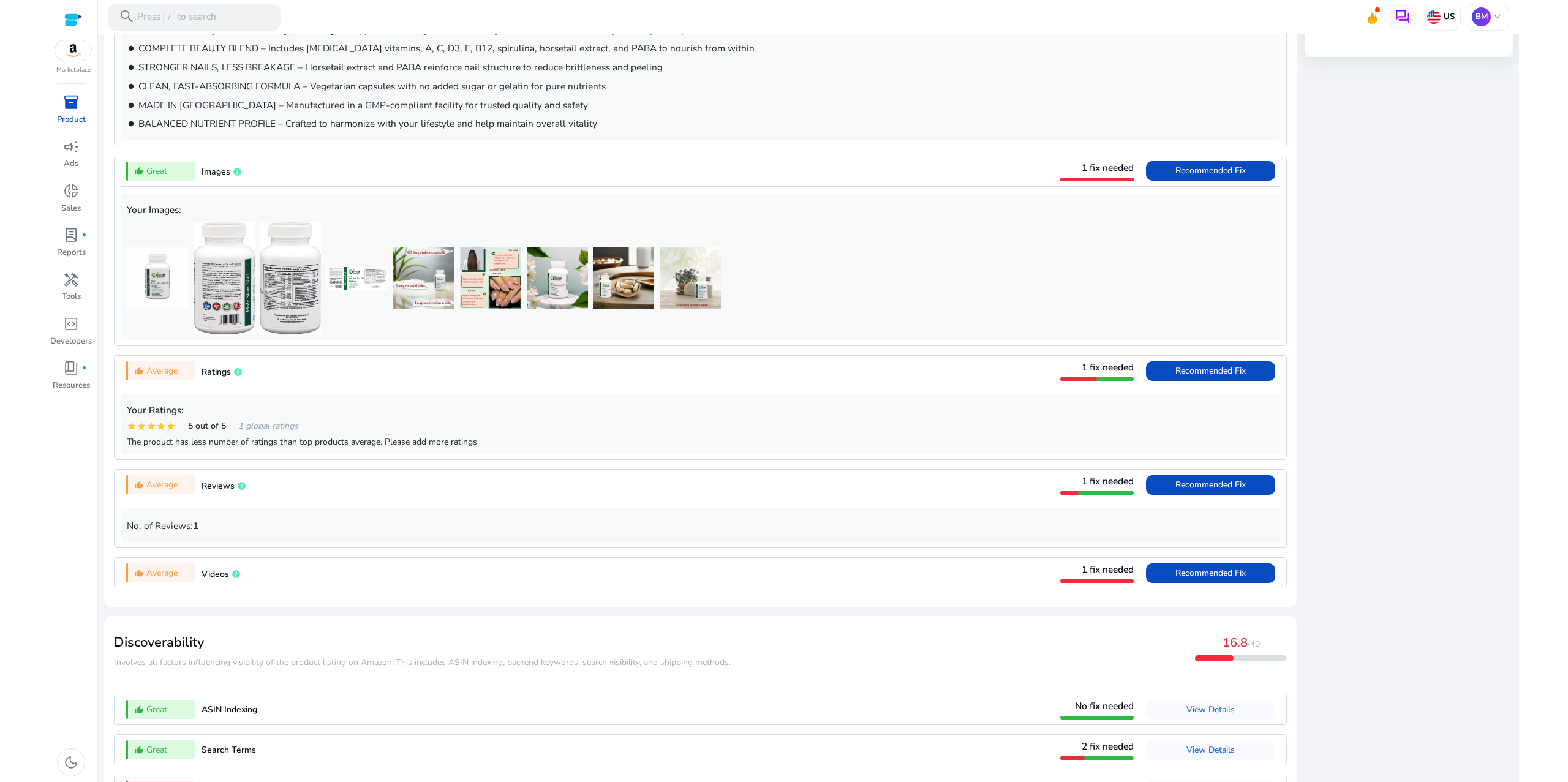
scroll to position [761, 0]
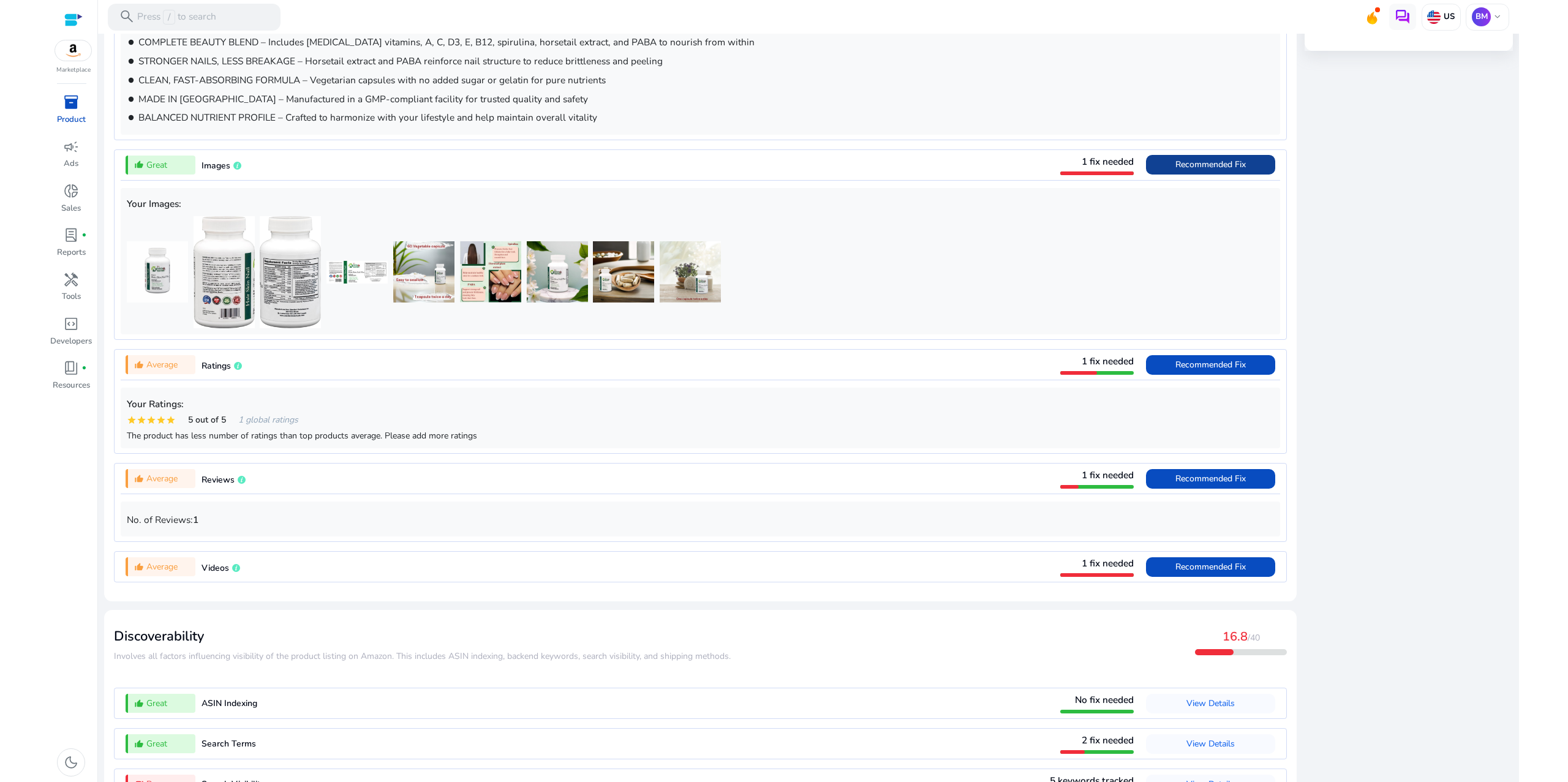
click at [1176, 175] on span "Recommended Fix" at bounding box center [1211, 165] width 70 height 20
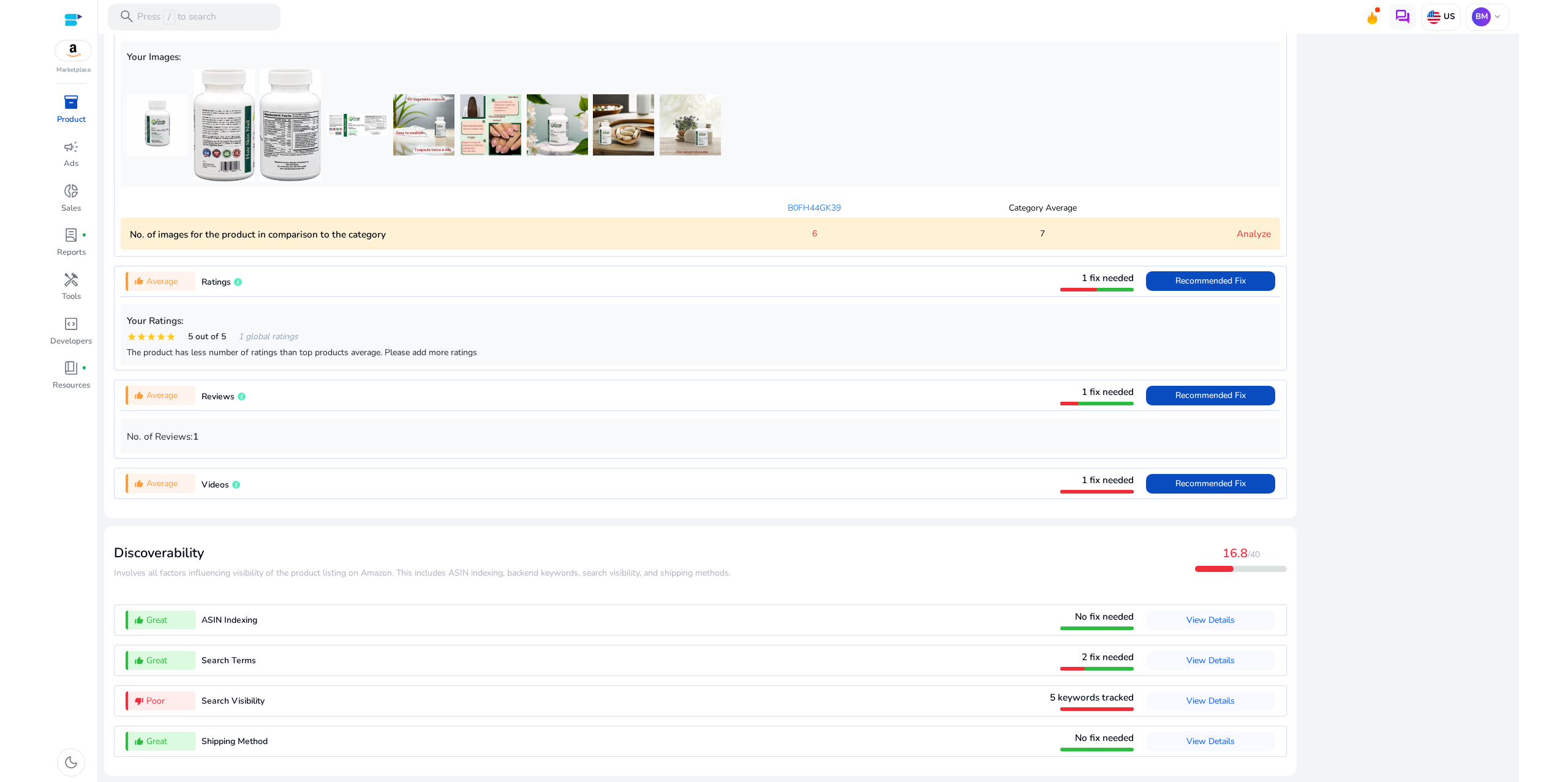
scroll to position [987, 0]
click at [1240, 240] on link "Analyze" at bounding box center [1254, 233] width 35 height 13
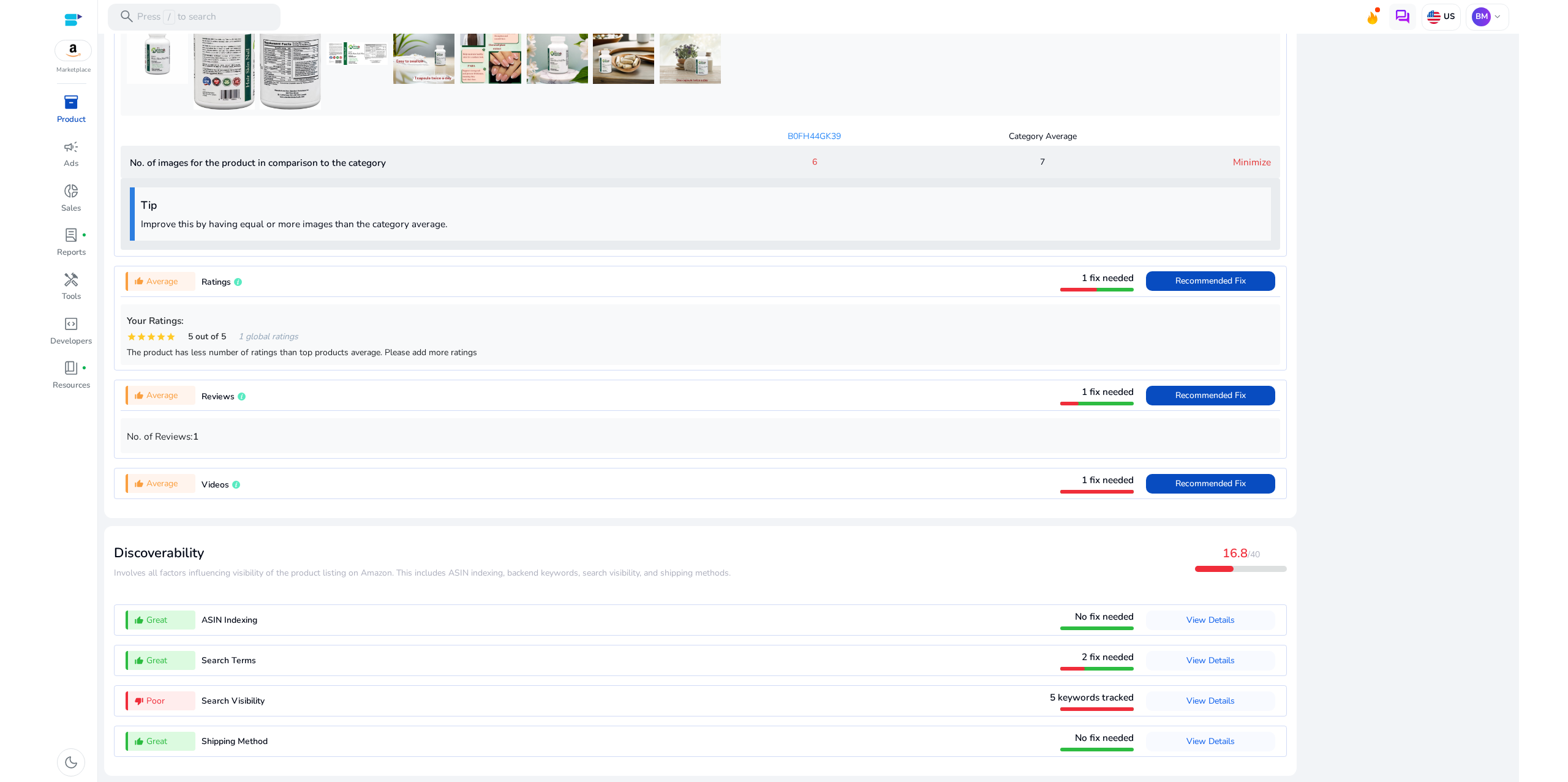
scroll to position [1346, 0]
click at [1188, 654] on span "View Details" at bounding box center [1211, 660] width 48 height 12
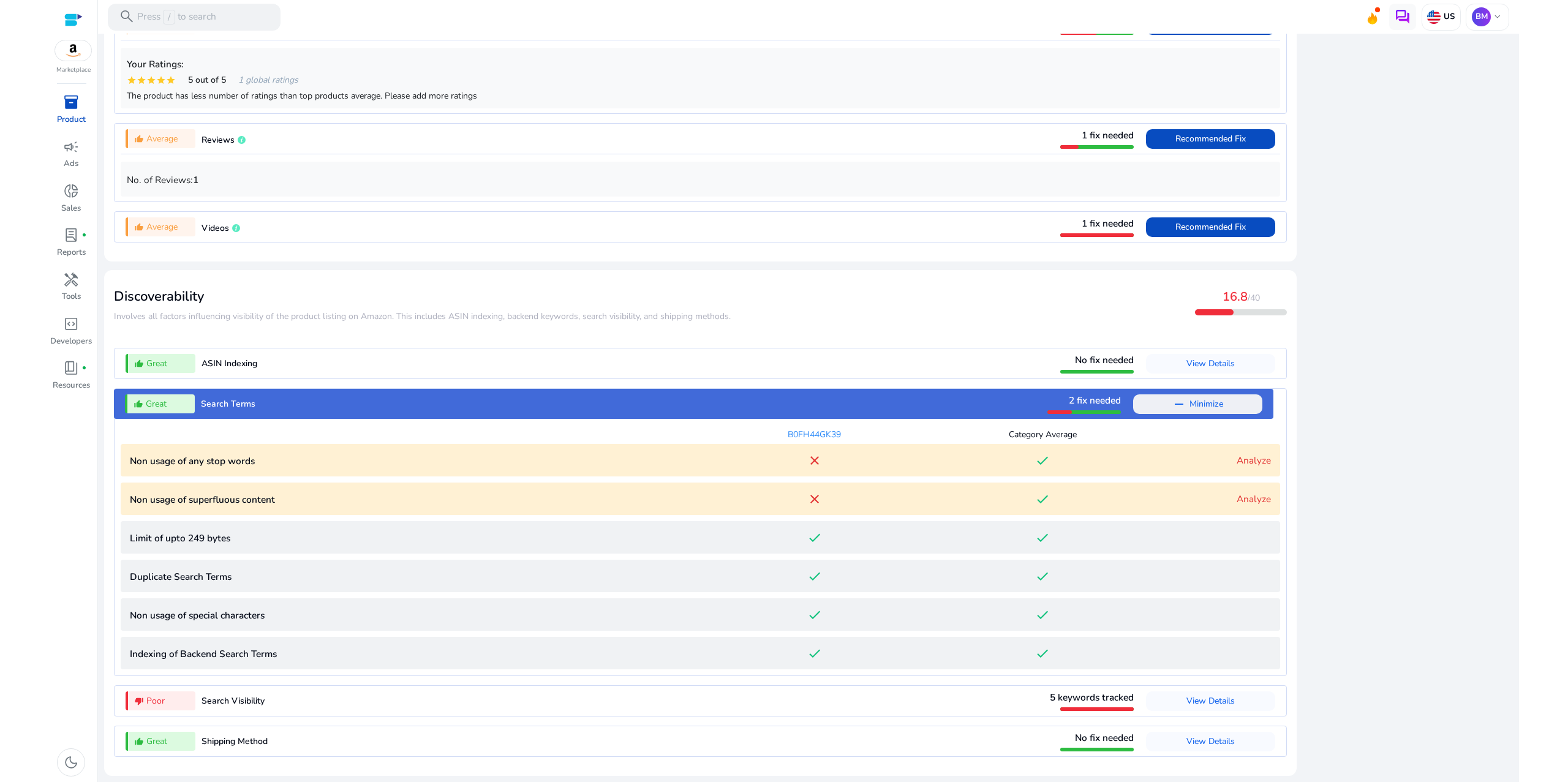
scroll to position [1504, 0]
click at [1069, 393] on span "2 fix needed" at bounding box center [1095, 400] width 52 height 13
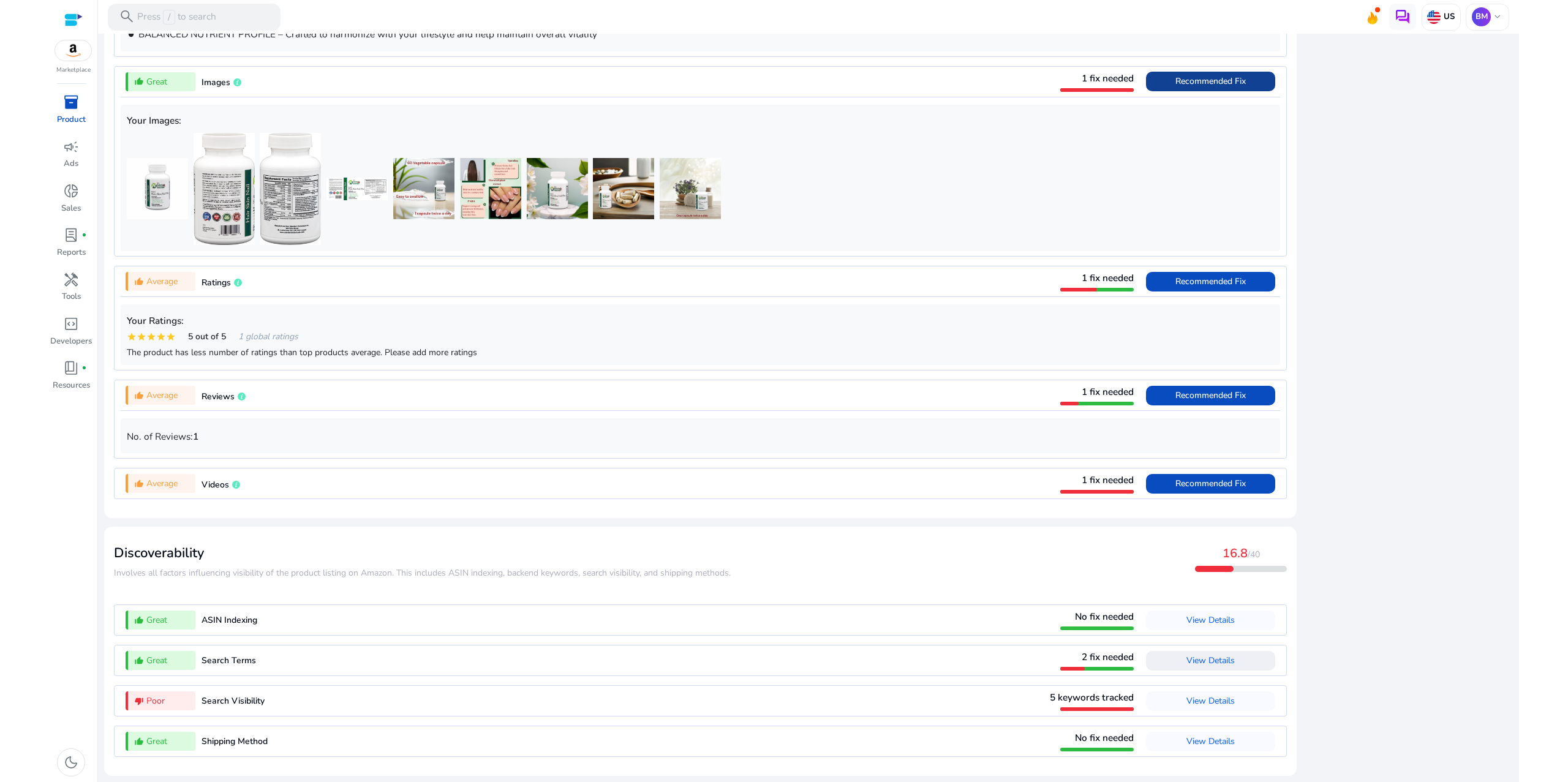
click at [1082, 650] on span "2 fix needed" at bounding box center [1108, 656] width 52 height 13
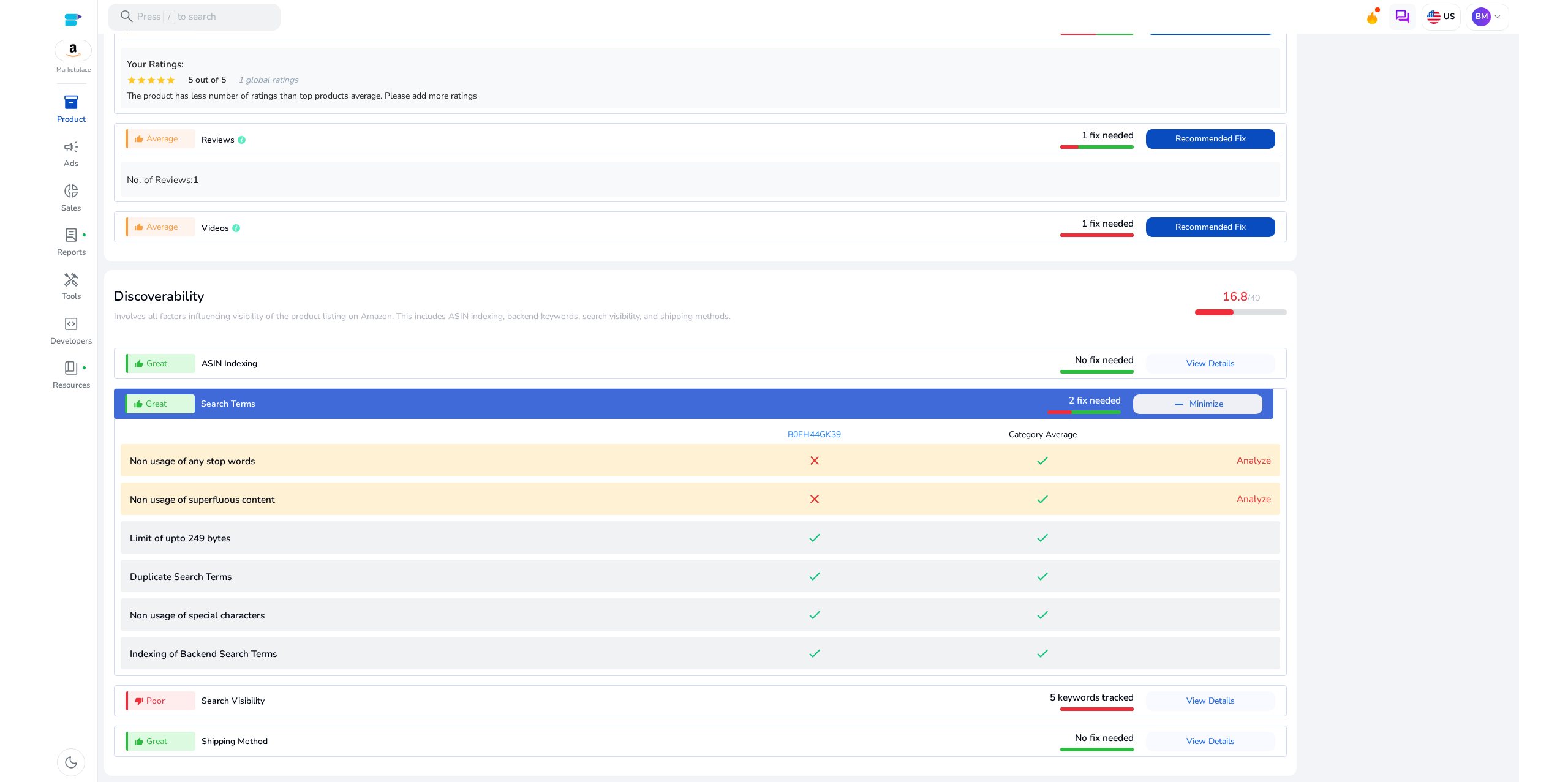
scroll to position [1504, 0]
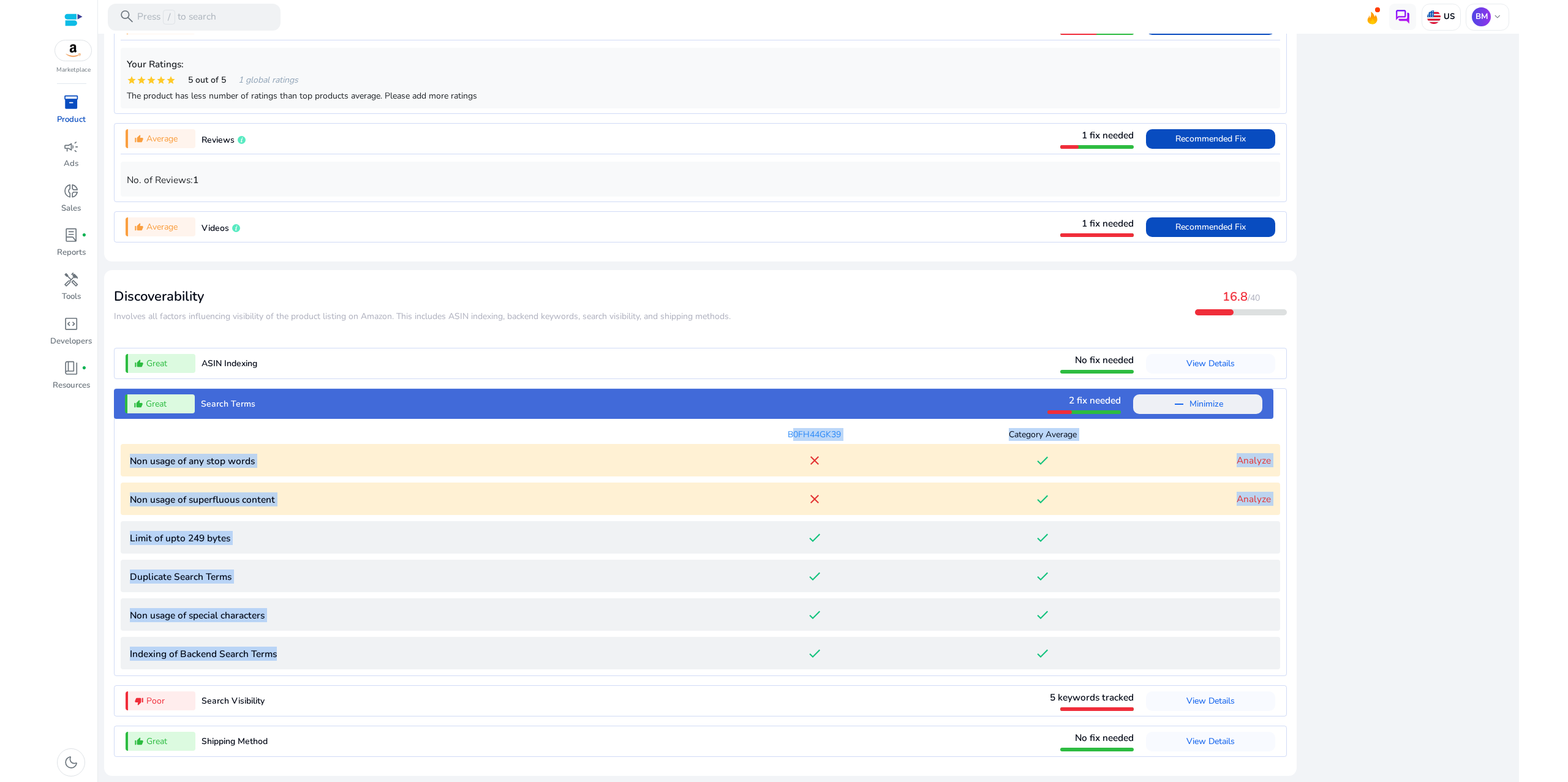
drag, startPoint x: 118, startPoint y: 344, endPoint x: 1284, endPoint y: 656, distance: 1207.0
click at [1284, 656] on mat-card "Discoverability ​​Involves all factors influencing visibility of the product li…" at bounding box center [700, 523] width 1193 height 506
copy app-lqi-parameter-table "B0FH44GK39 Category Average Non usage of any stop words close done Analyze Non …"
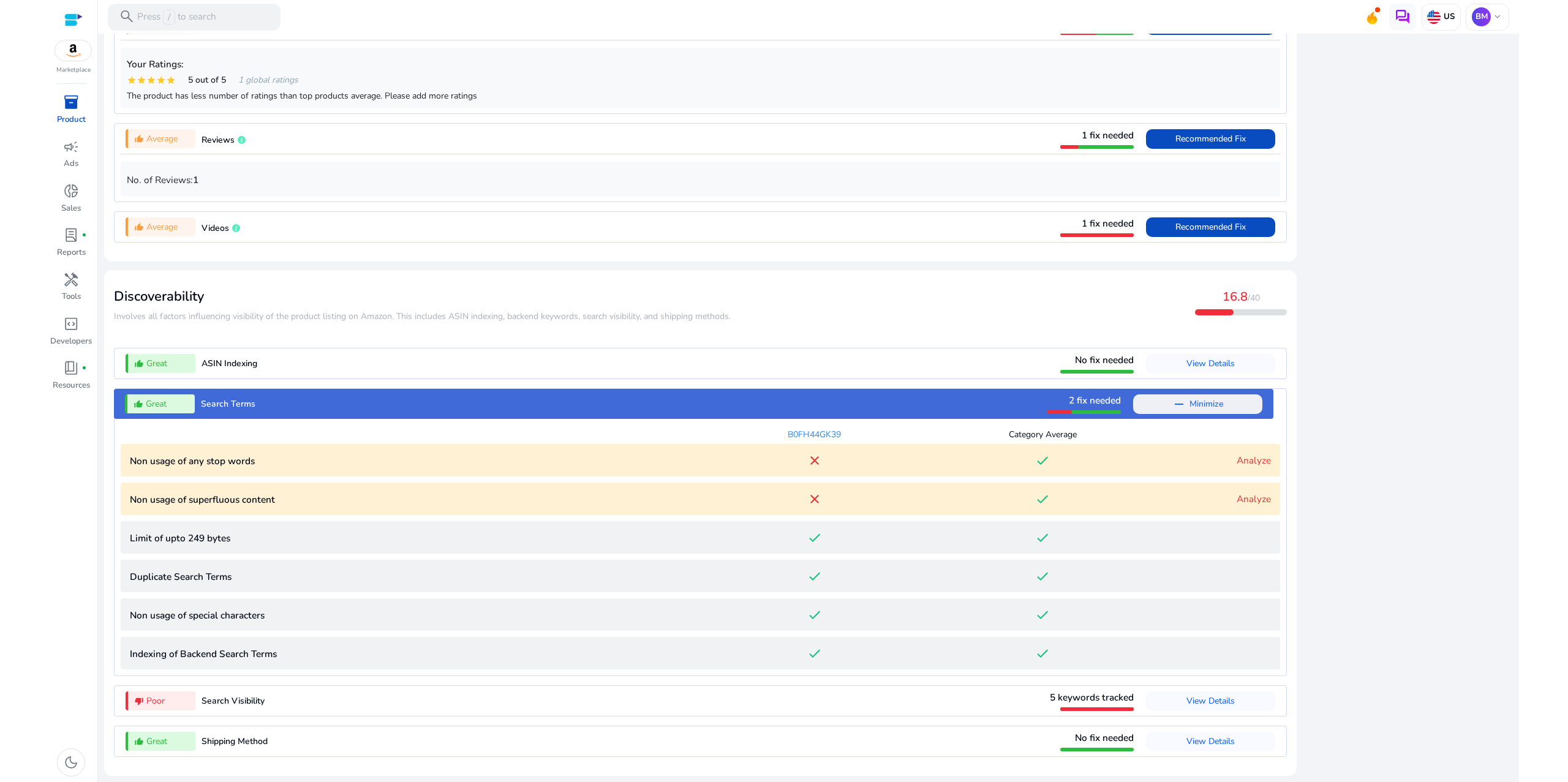
click at [612, 212] on div "thumb_up_alt Average Videos 1 fix needed Recommended Fix" at bounding box center [700, 226] width 1159 height 30
